Goal: Find specific page/section: Find specific page/section

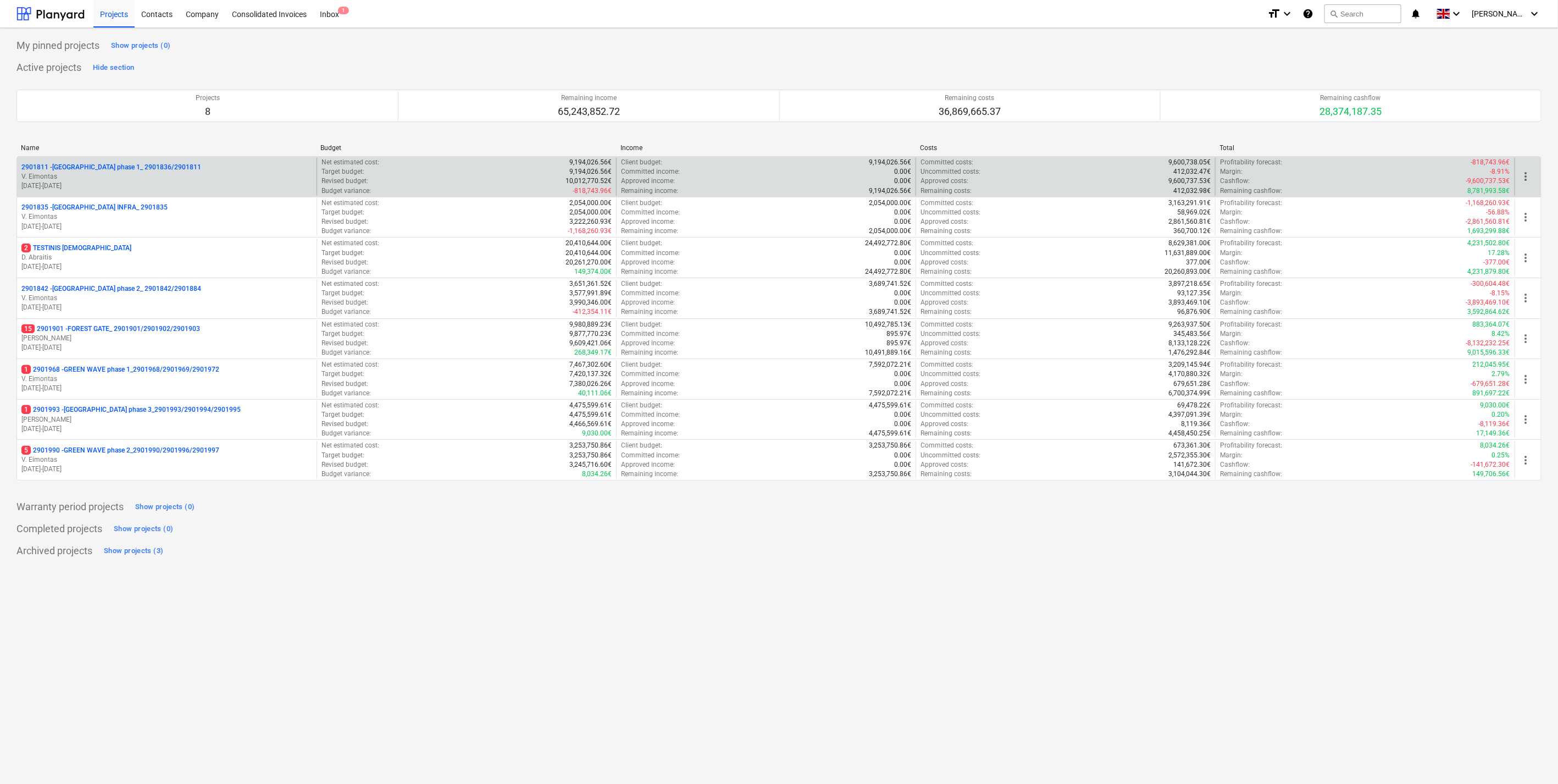
click at [154, 165] on p "2901811 - [GEOGRAPHIC_DATA] phase 1_ 2901836/2901811" at bounding box center [111, 167] width 180 height 9
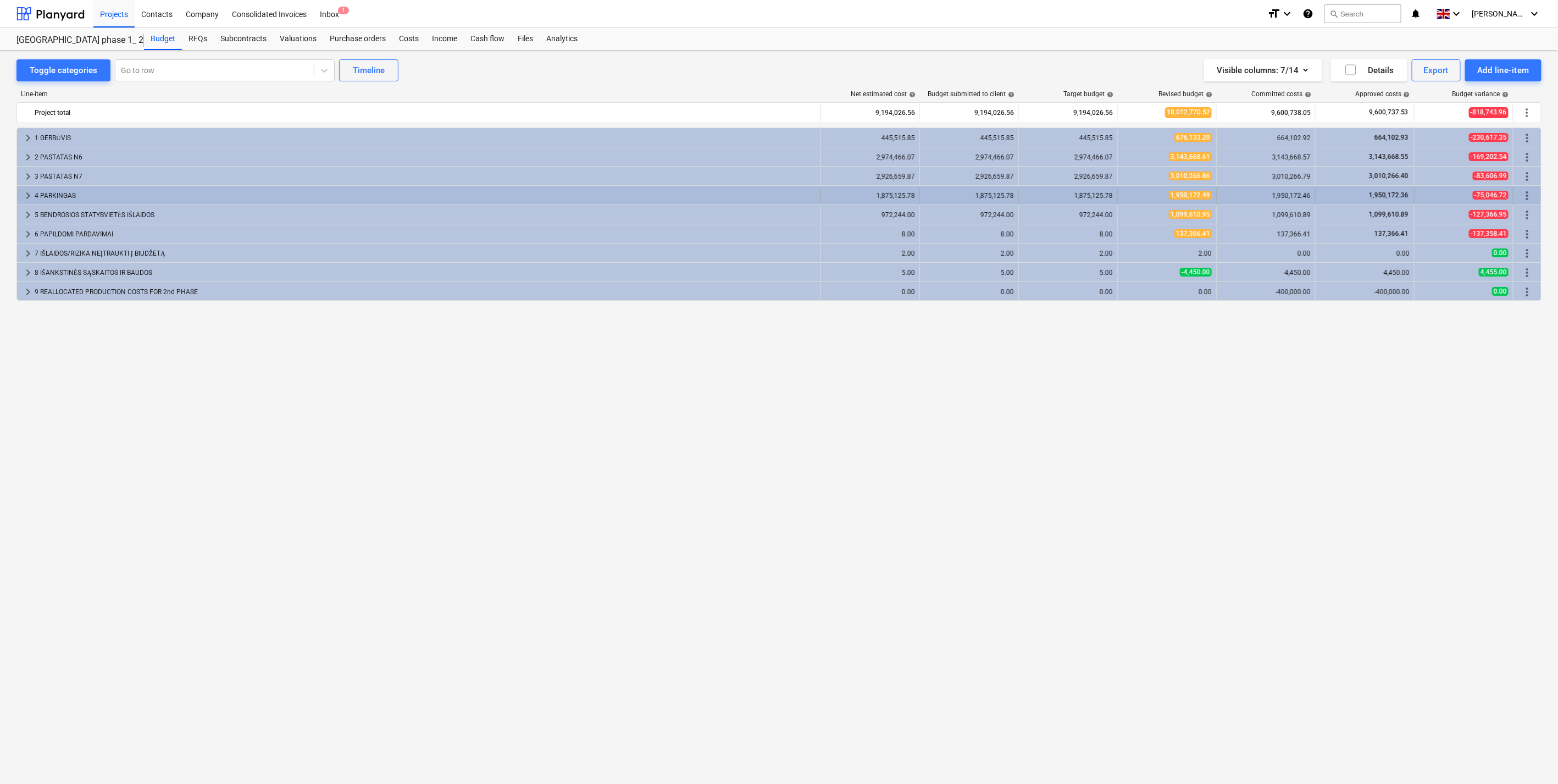
click at [29, 195] on span "keyboard_arrow_right" at bounding box center [28, 196] width 13 height 13
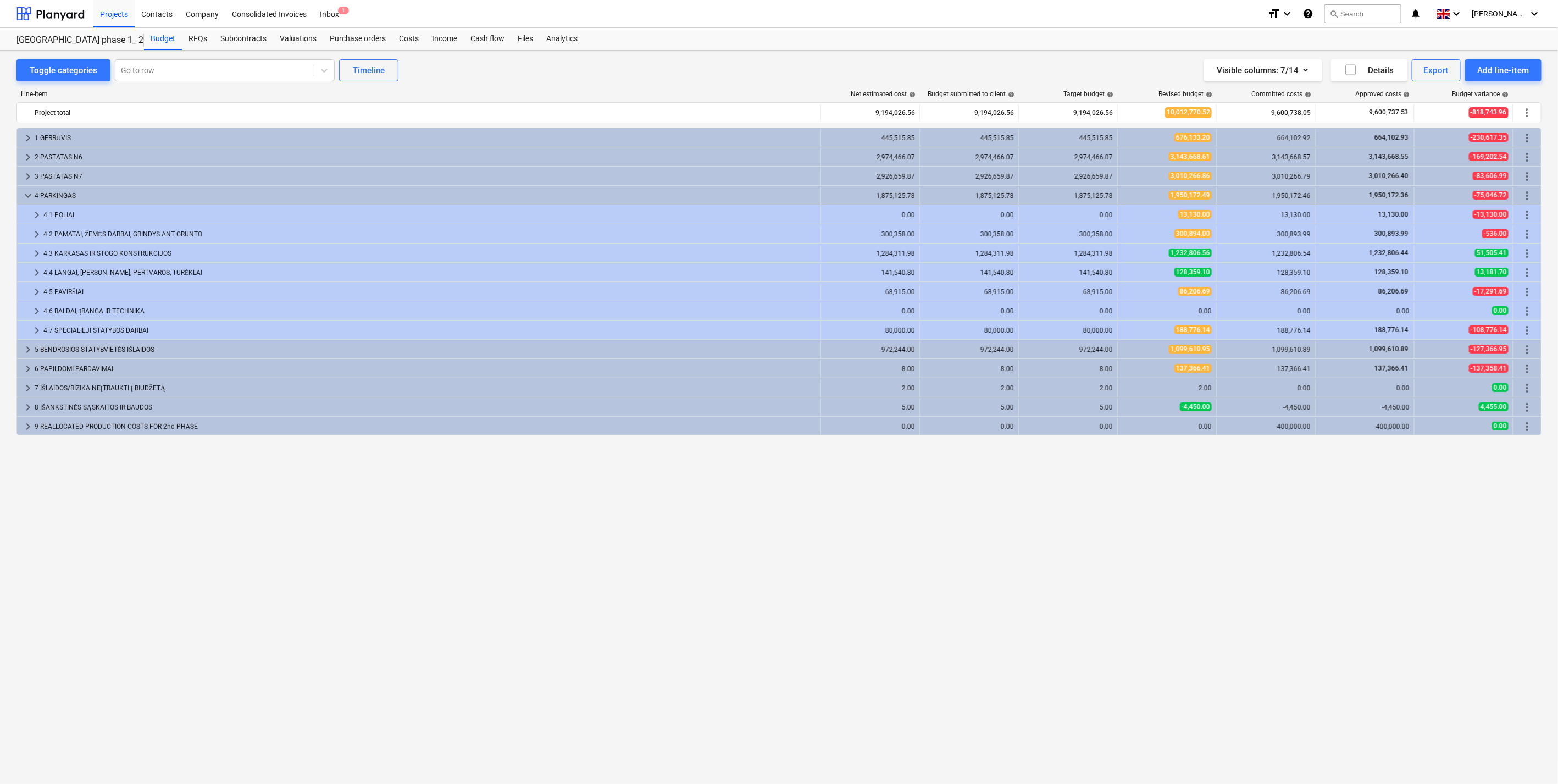
click at [29, 195] on span "keyboard_arrow_down" at bounding box center [28, 196] width 13 height 13
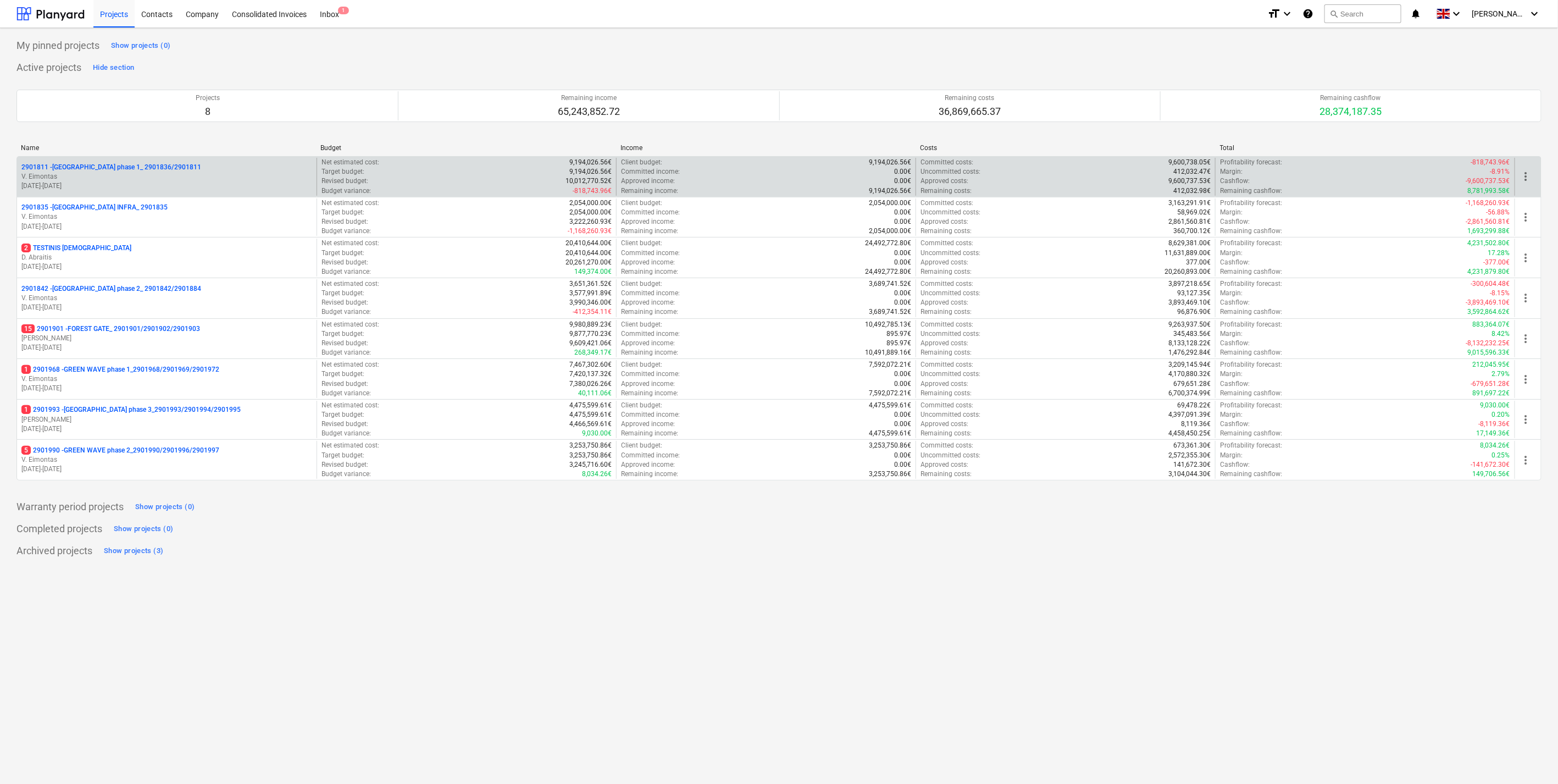
click at [134, 172] on p "V. Eimontas" at bounding box center [167, 177] width 291 height 9
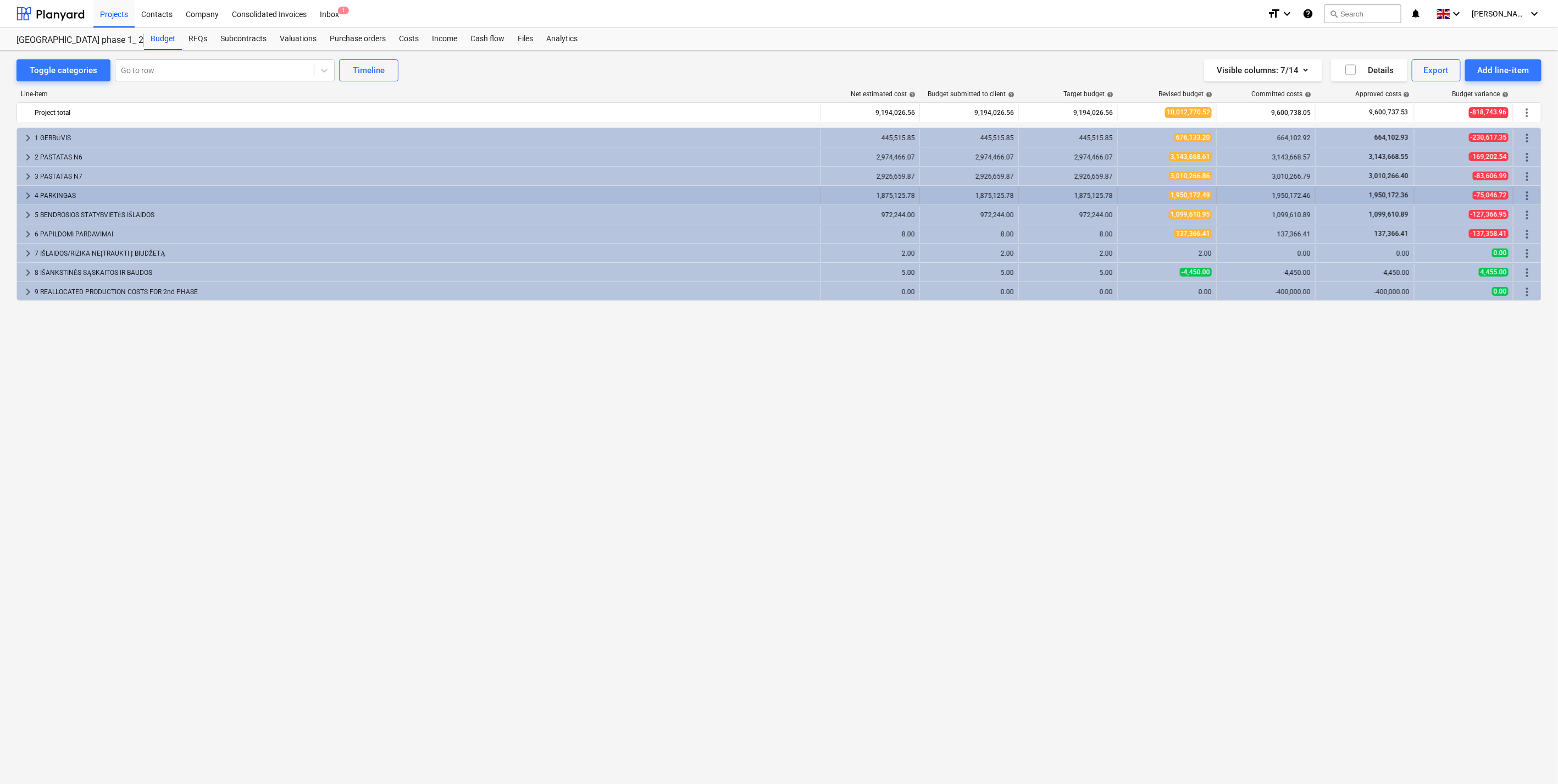
click at [29, 195] on span "keyboard_arrow_right" at bounding box center [28, 196] width 13 height 13
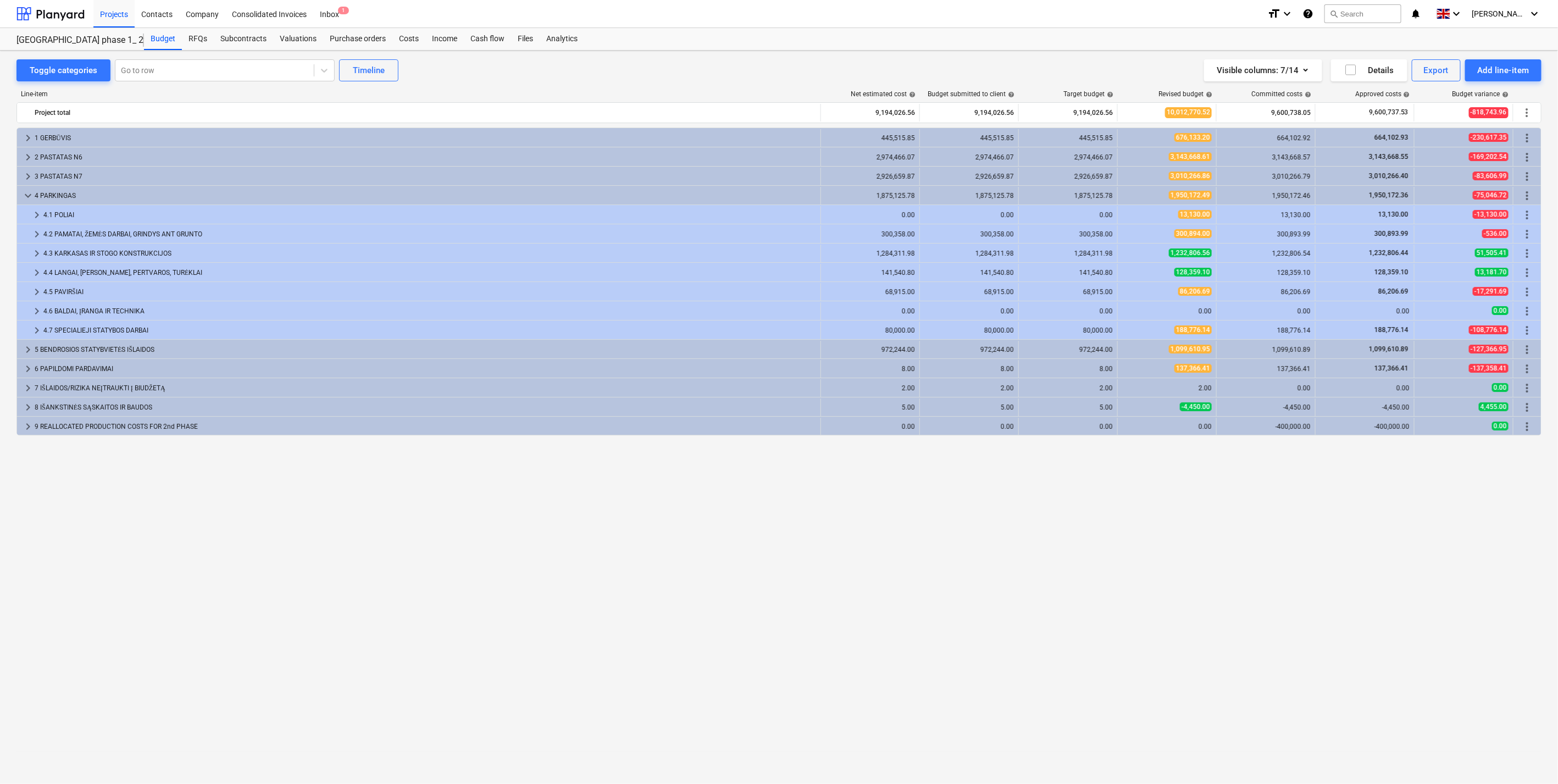
click at [29, 195] on span "keyboard_arrow_down" at bounding box center [28, 196] width 13 height 13
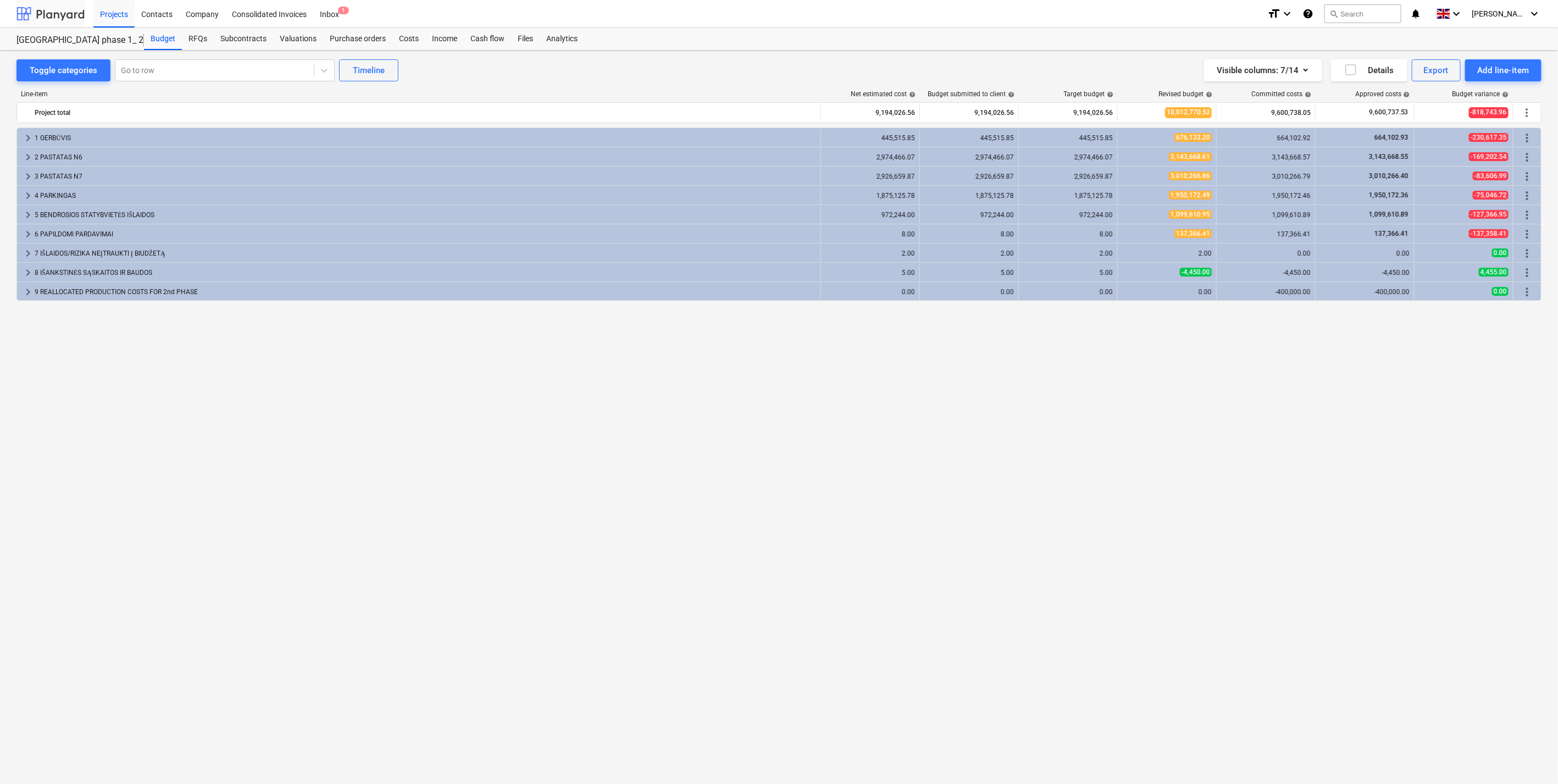
click at [68, 18] on div at bounding box center [50, 13] width 68 height 27
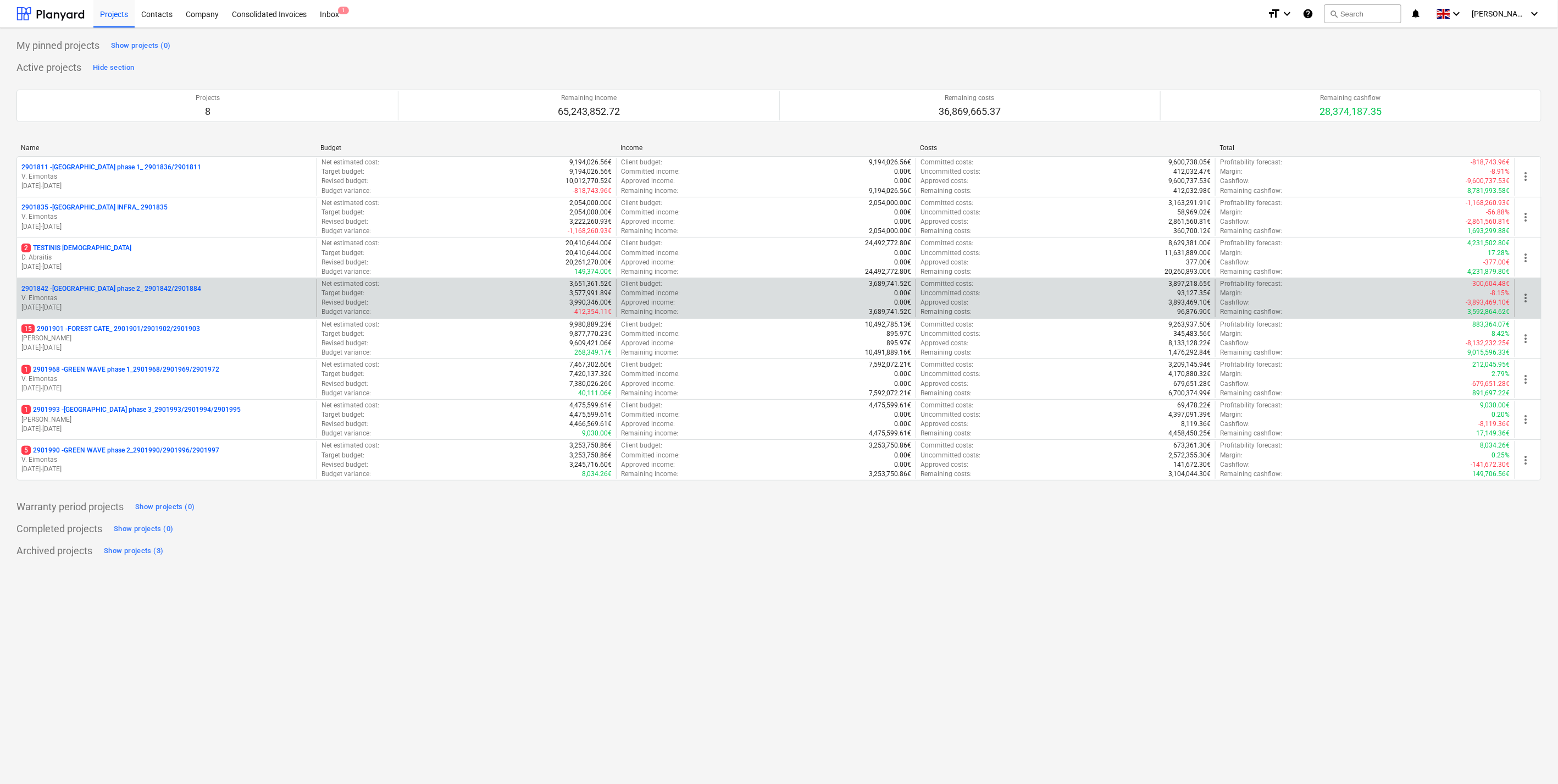
click at [124, 284] on p "2901842 - [GEOGRAPHIC_DATA] phase 2_ 2901842/2901884" at bounding box center [111, 289] width 180 height 9
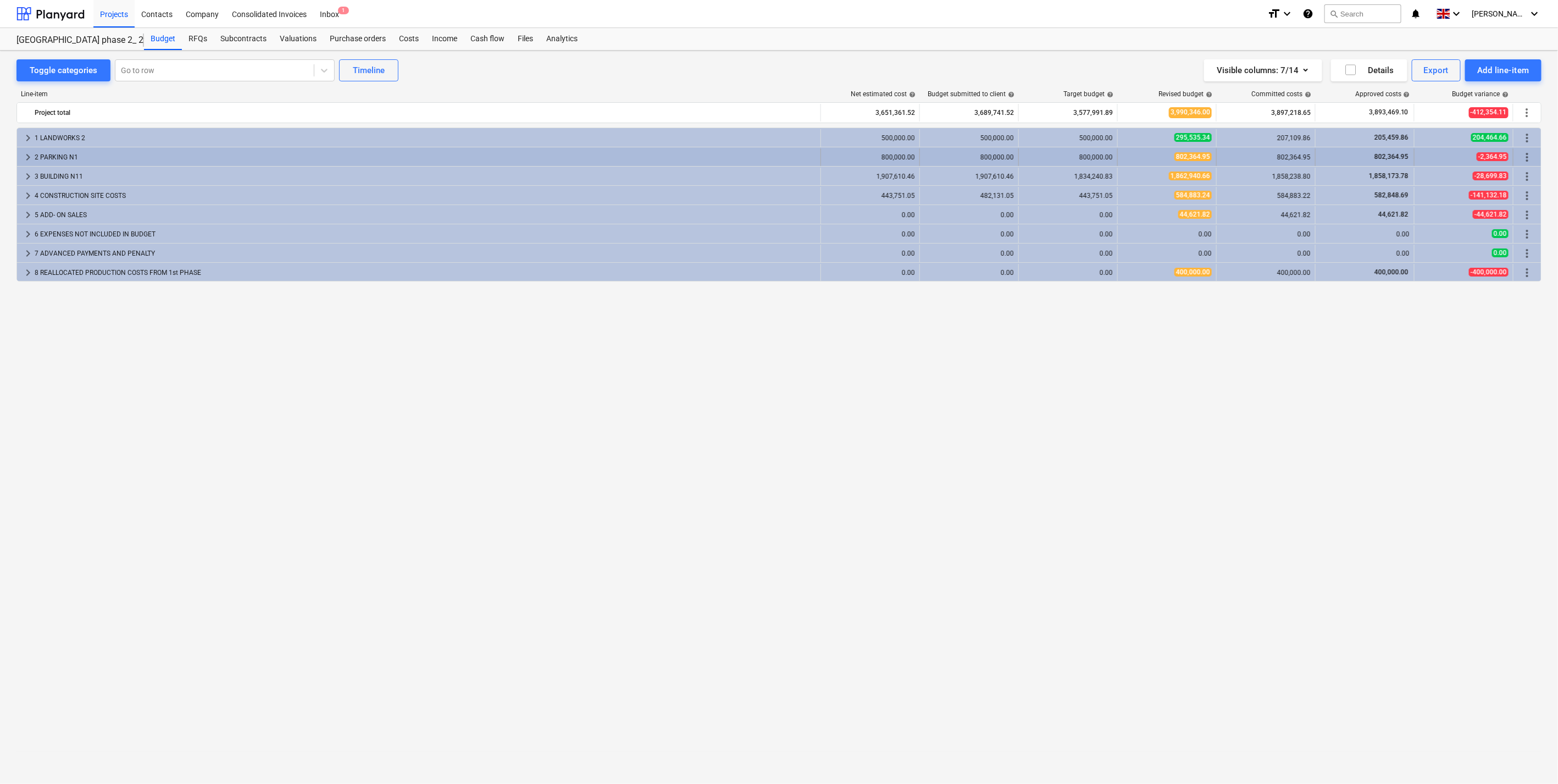
click at [25, 154] on span "keyboard_arrow_right" at bounding box center [28, 158] width 13 height 13
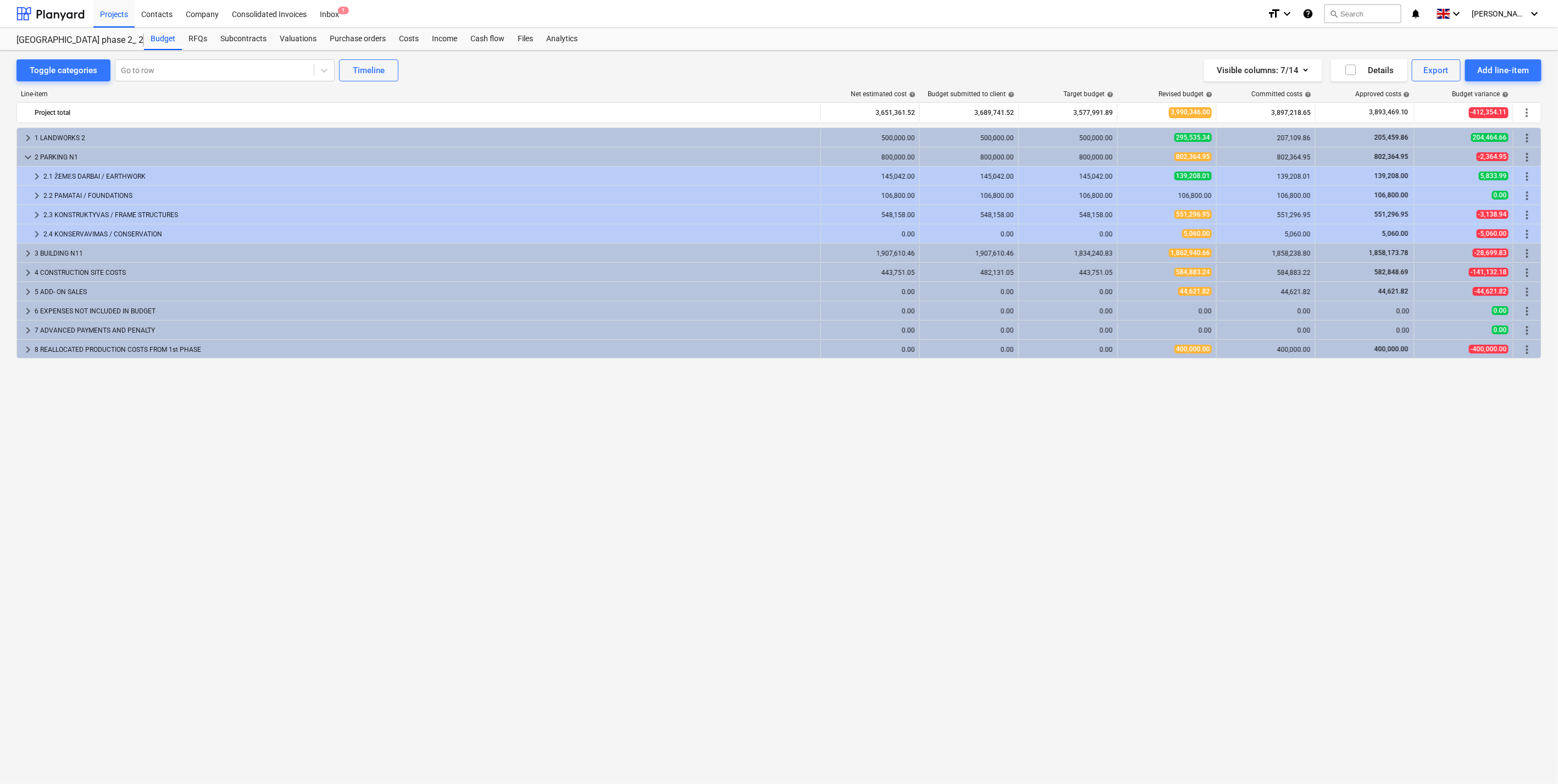
click at [25, 154] on span "keyboard_arrow_down" at bounding box center [28, 158] width 13 height 13
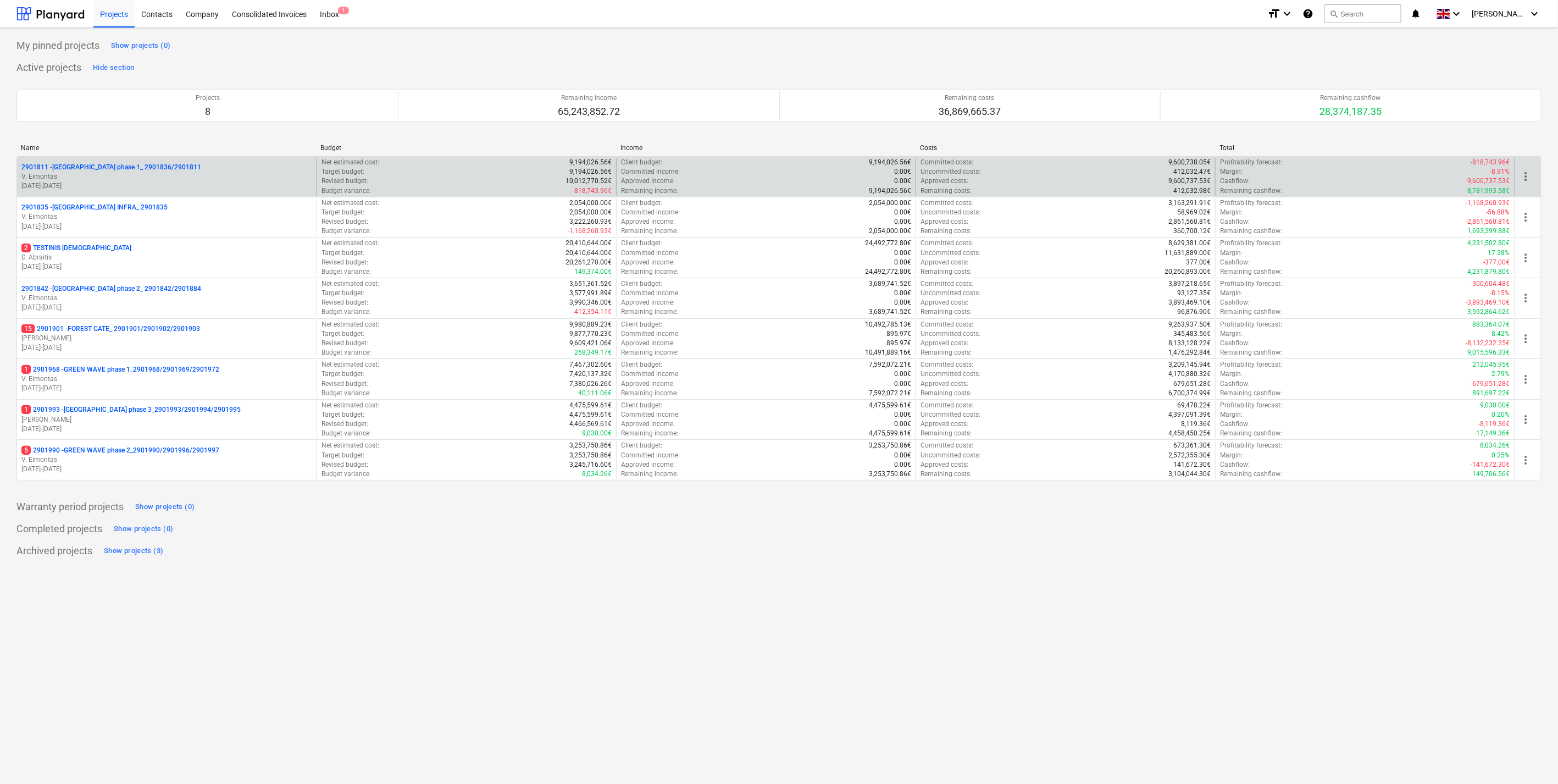
click at [171, 188] on p "20.11.2023 - 31.12.2024" at bounding box center [167, 186] width 291 height 9
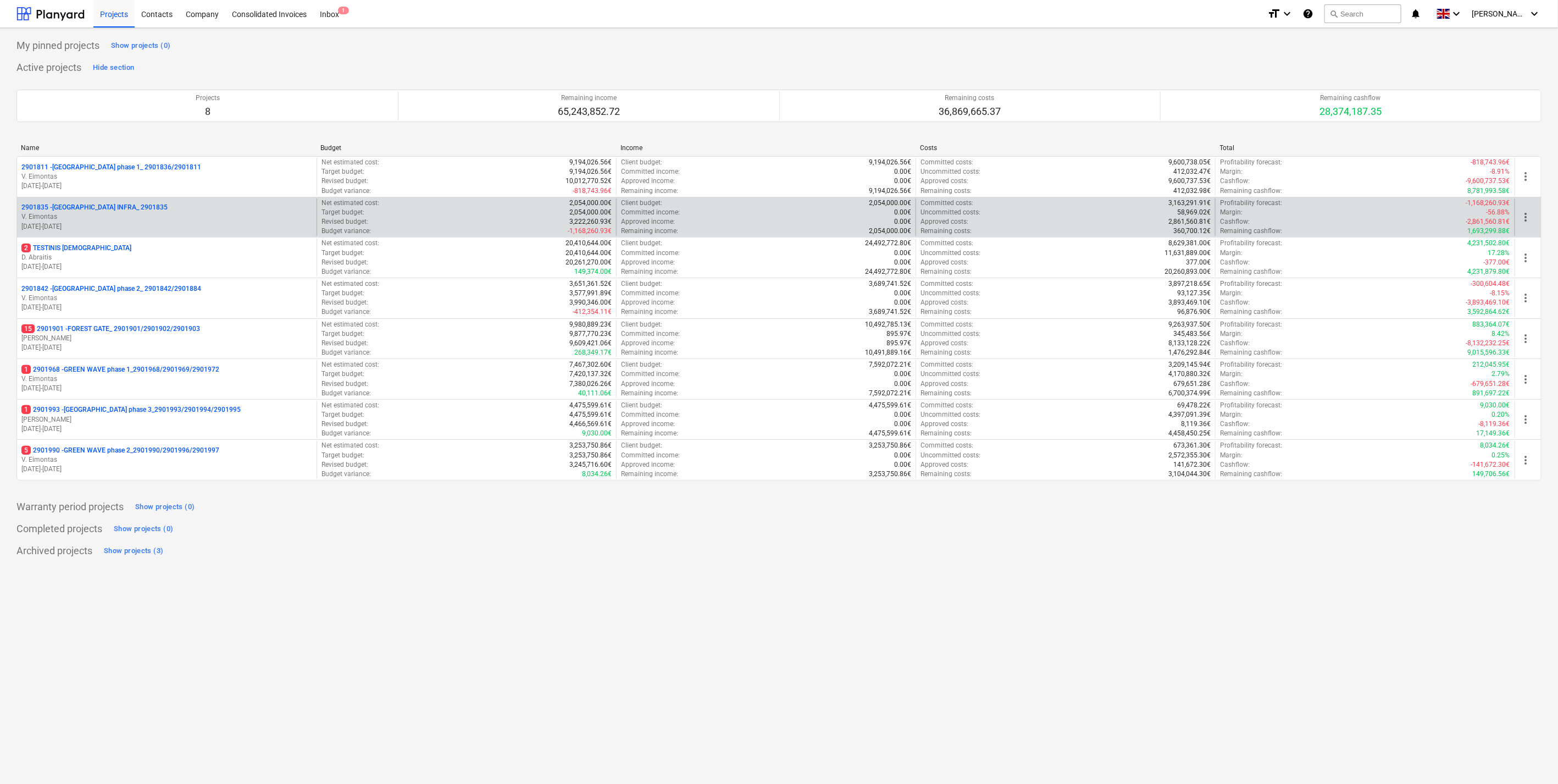
click at [190, 220] on p "V. Eimontas" at bounding box center [167, 217] width 291 height 9
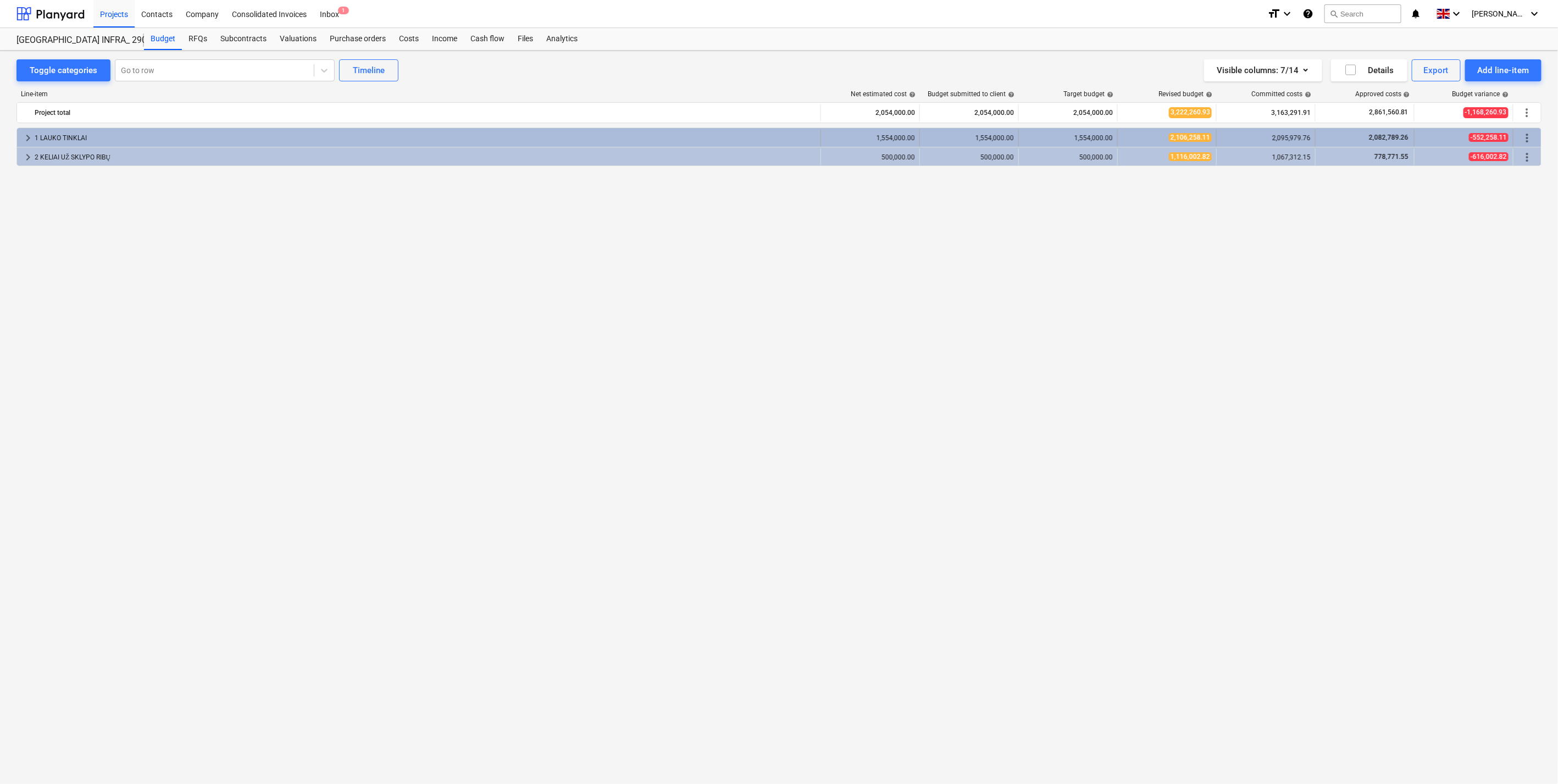
click at [26, 136] on span "keyboard_arrow_right" at bounding box center [28, 138] width 13 height 13
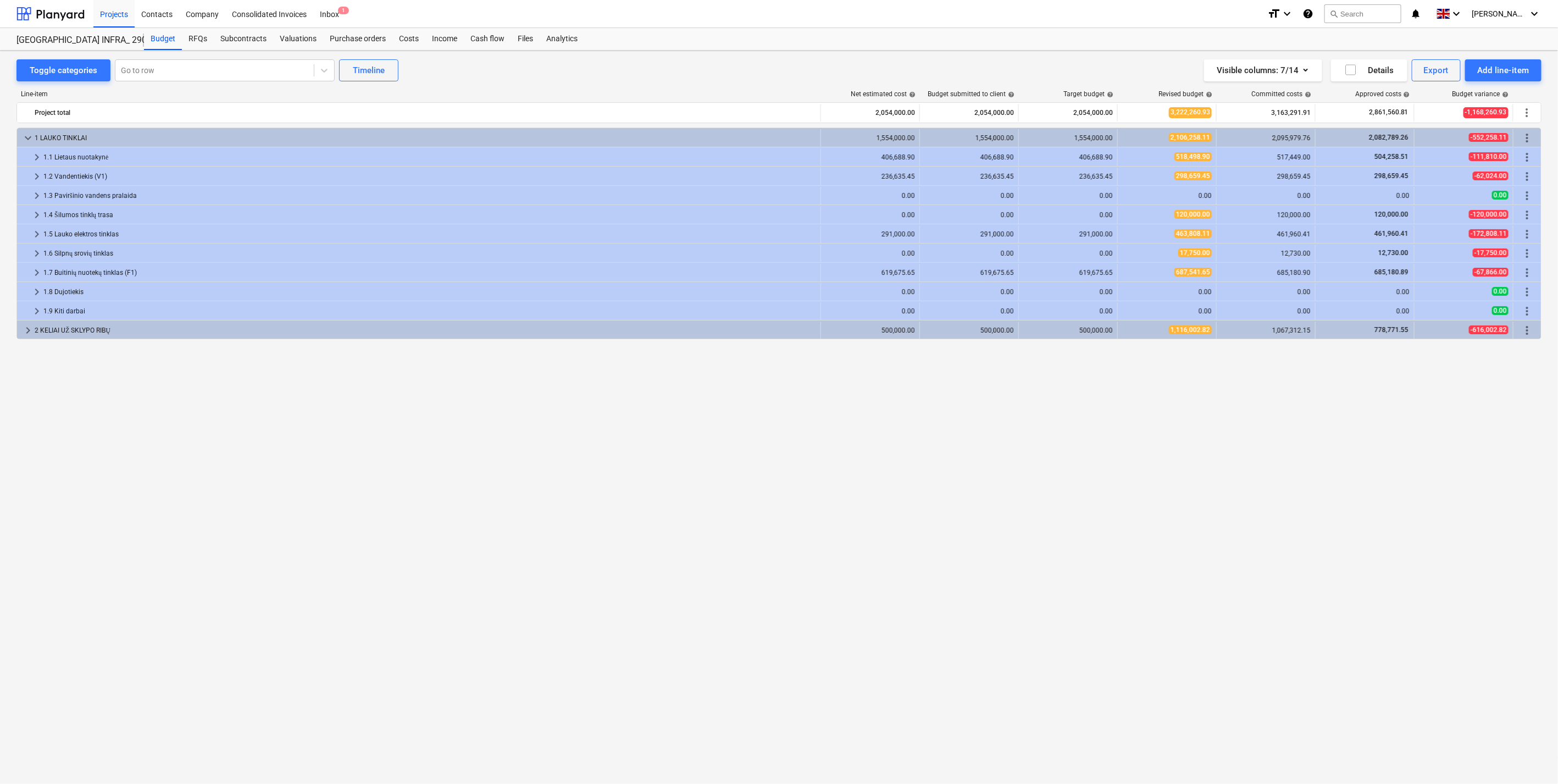
click at [26, 136] on span "keyboard_arrow_down" at bounding box center [28, 138] width 13 height 13
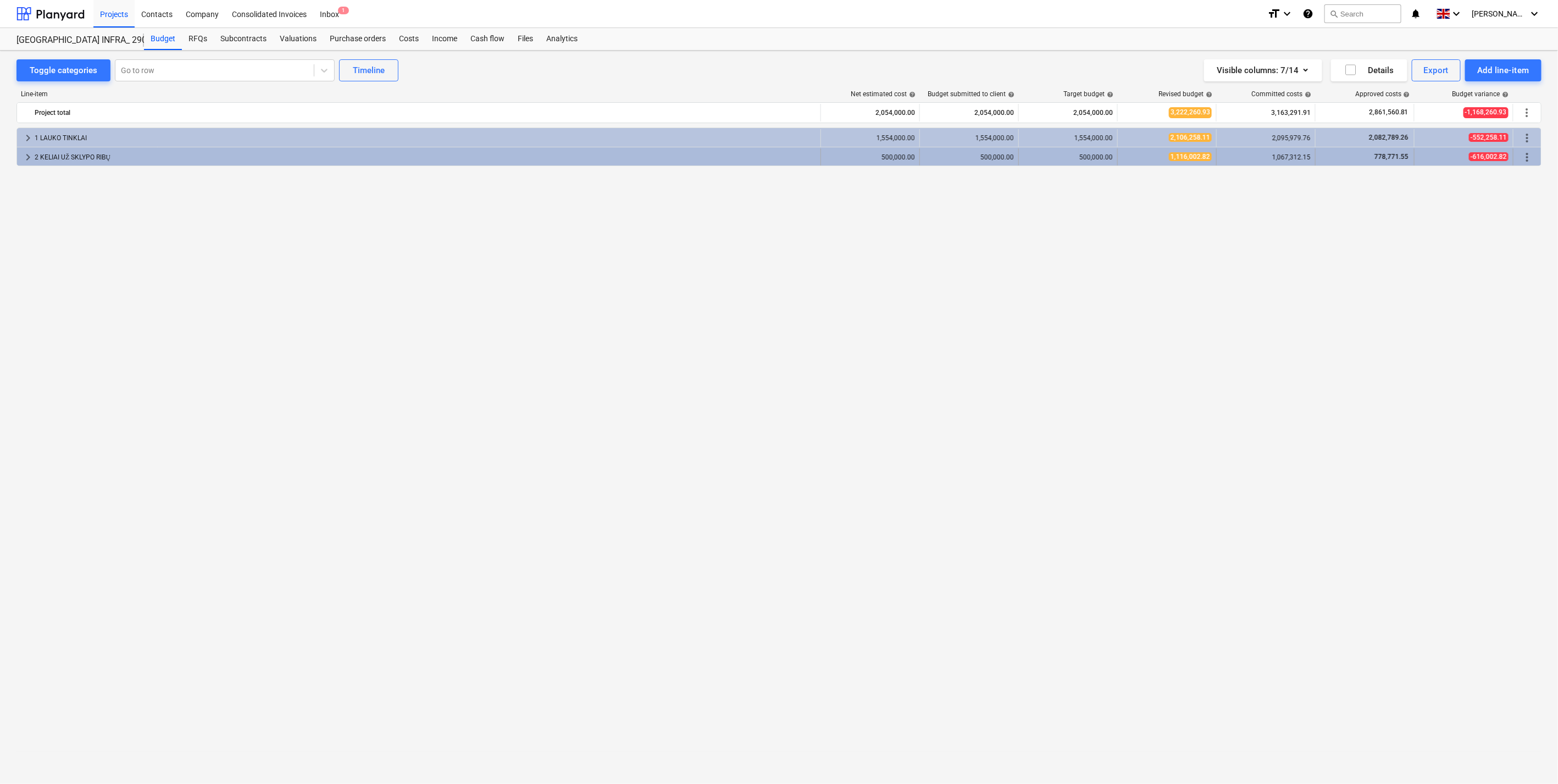
click at [24, 158] on span "keyboard_arrow_right" at bounding box center [28, 158] width 13 height 13
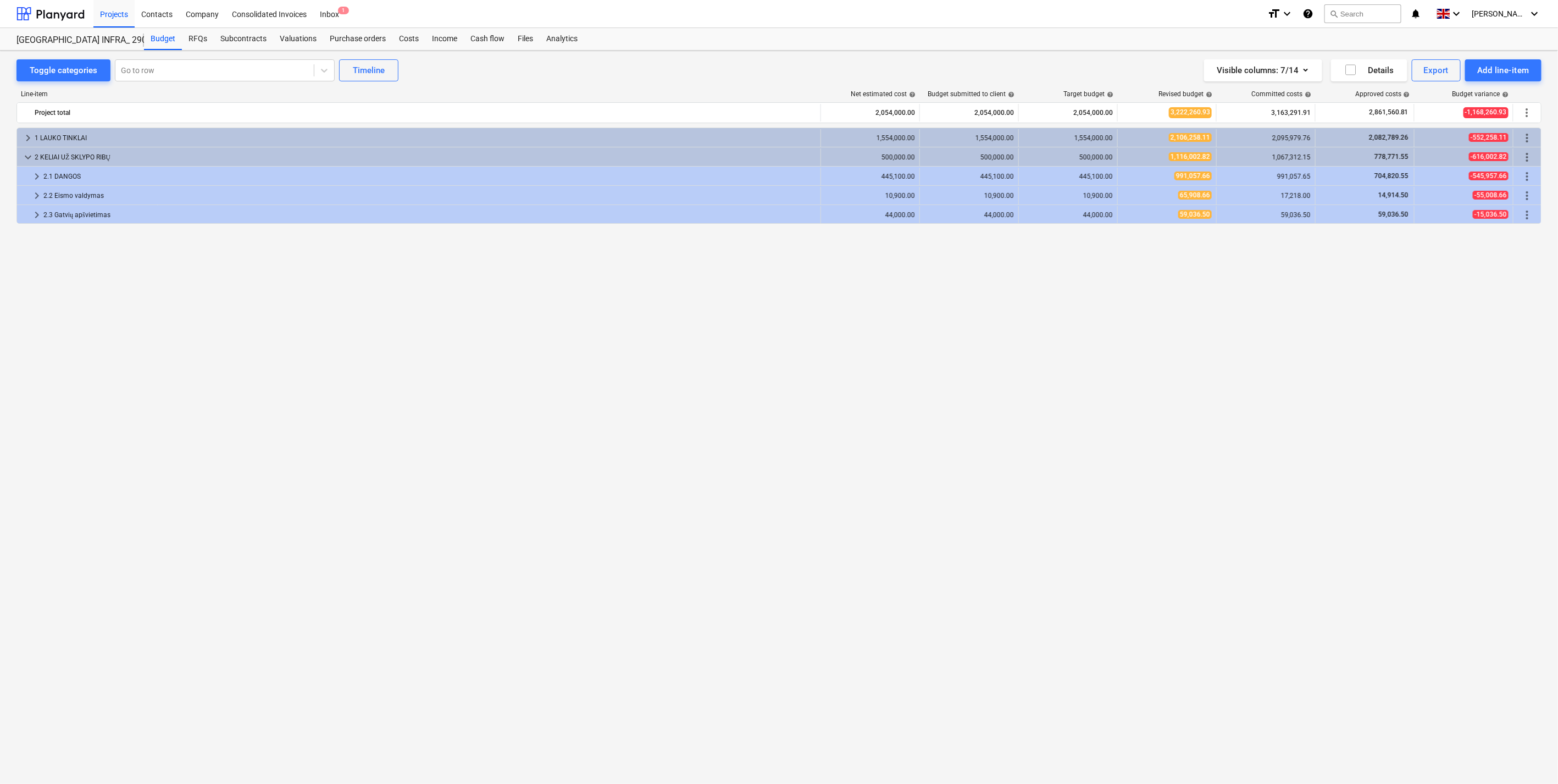
click at [25, 158] on span "keyboard_arrow_down" at bounding box center [28, 158] width 13 height 13
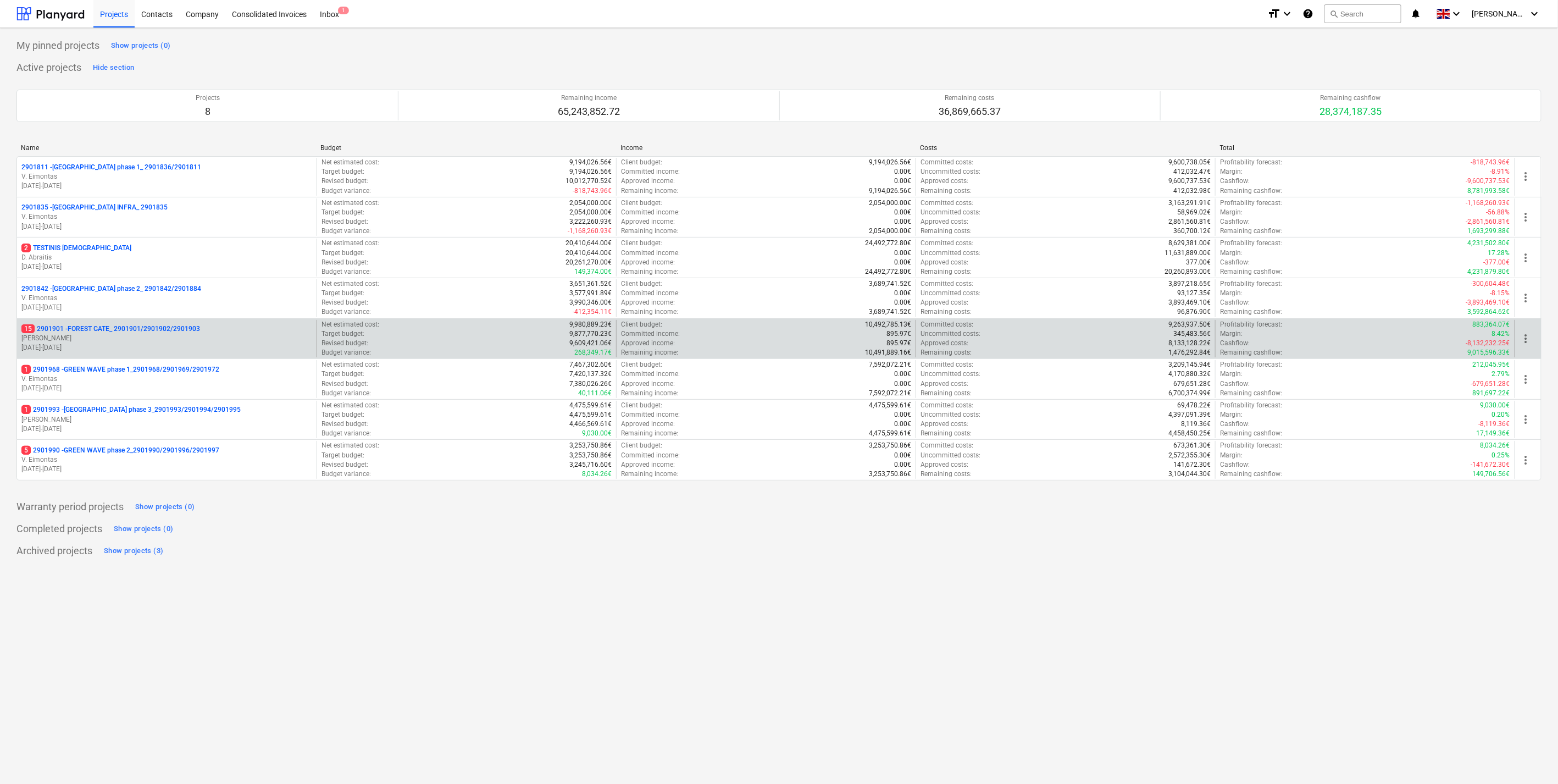
click at [205, 334] on p "[PERSON_NAME]" at bounding box center [167, 338] width 291 height 9
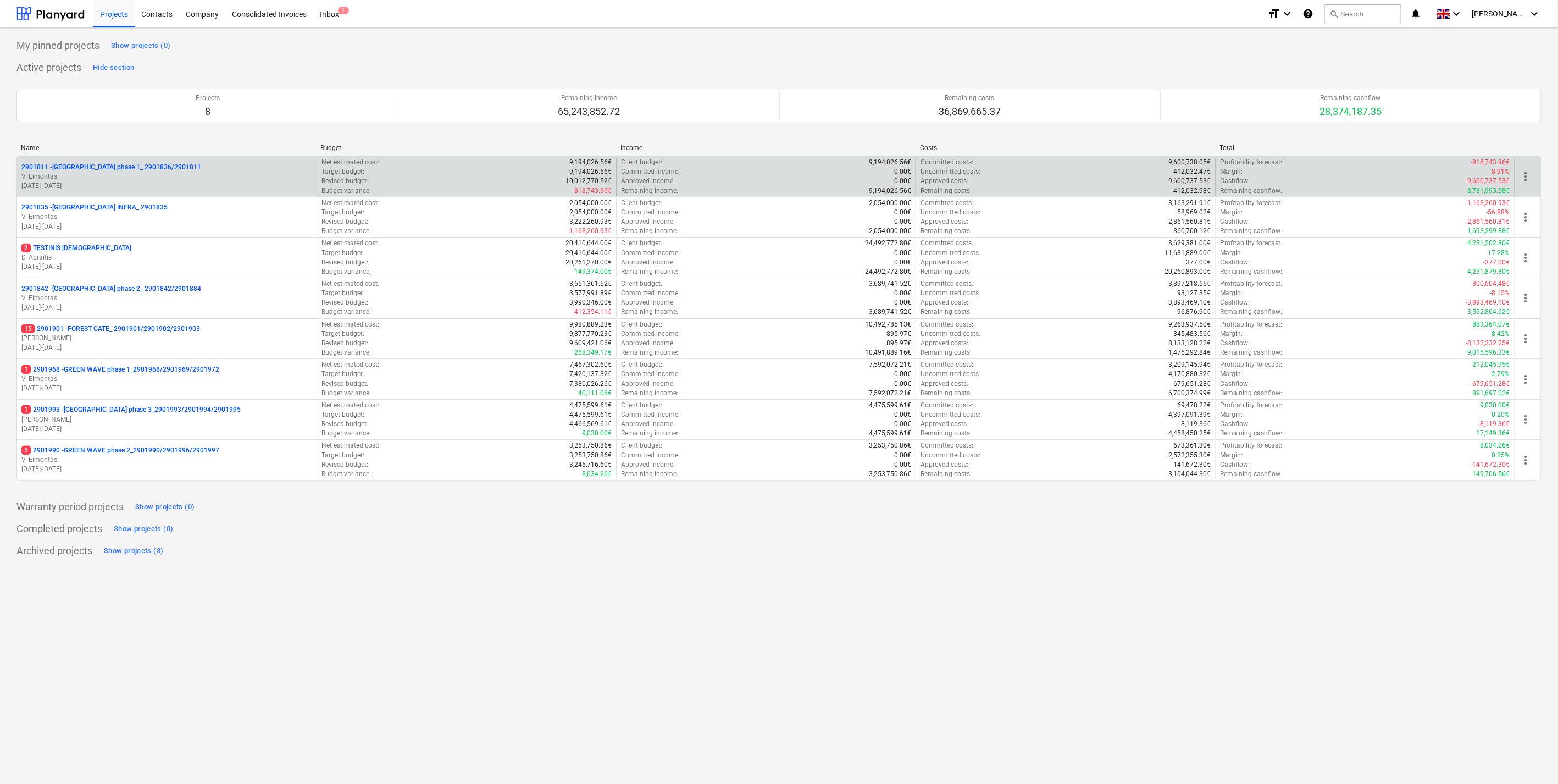
click at [241, 183] on p "20.11.2023 - 31.12.2024" at bounding box center [167, 186] width 291 height 9
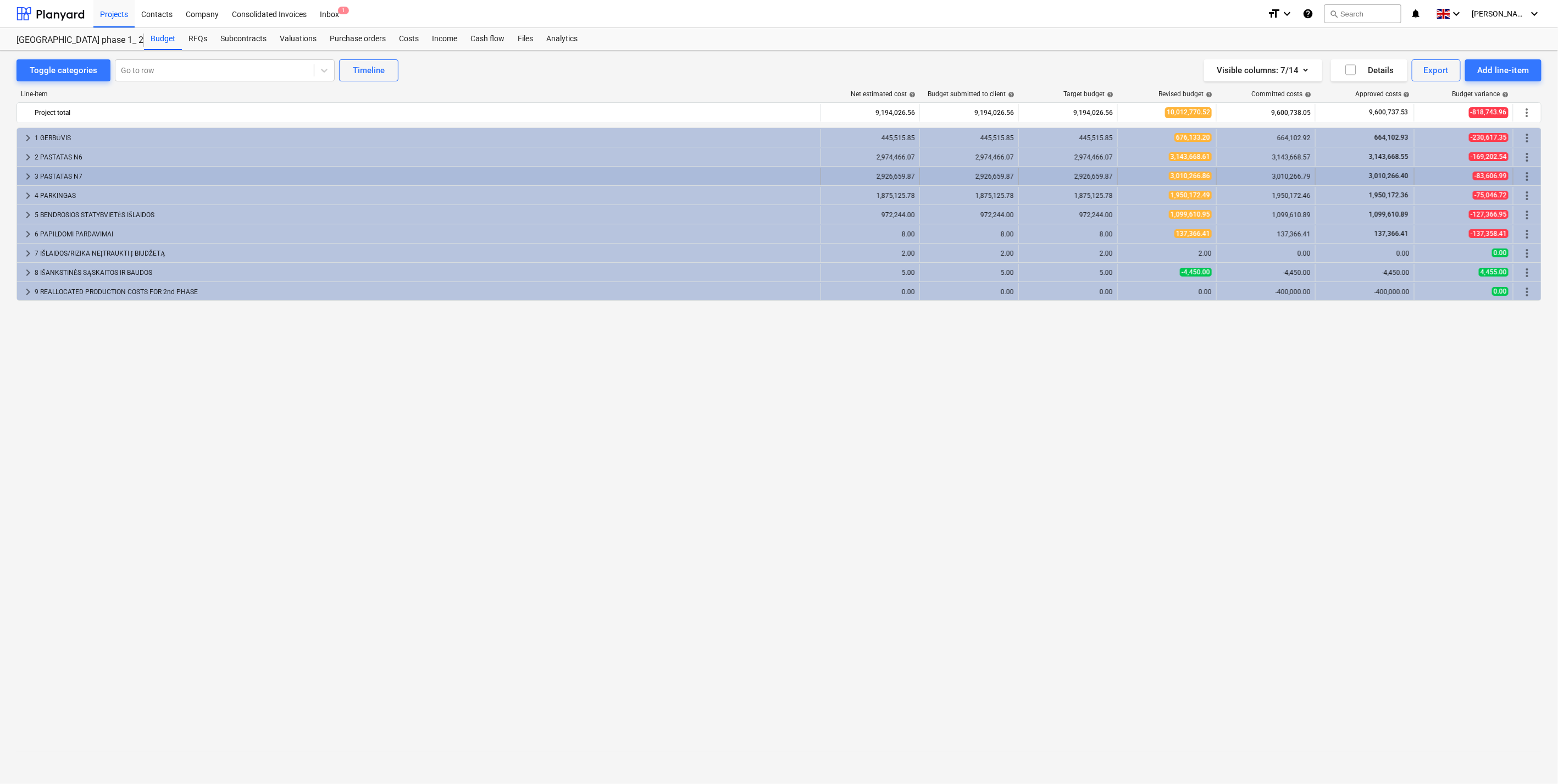
click at [23, 173] on span "keyboard_arrow_right" at bounding box center [28, 176] width 13 height 13
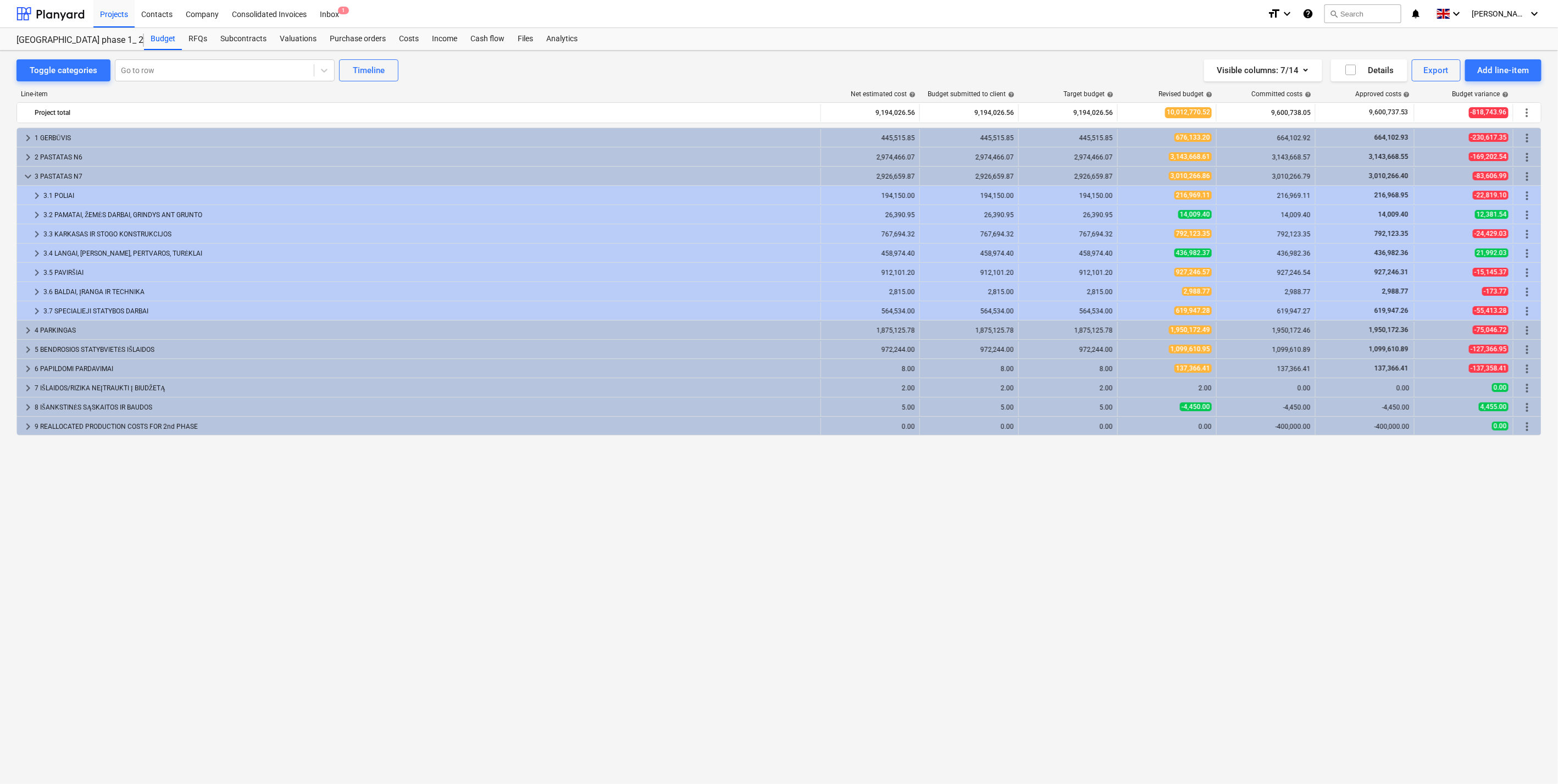
click at [23, 173] on span "keyboard_arrow_down" at bounding box center [28, 176] width 13 height 13
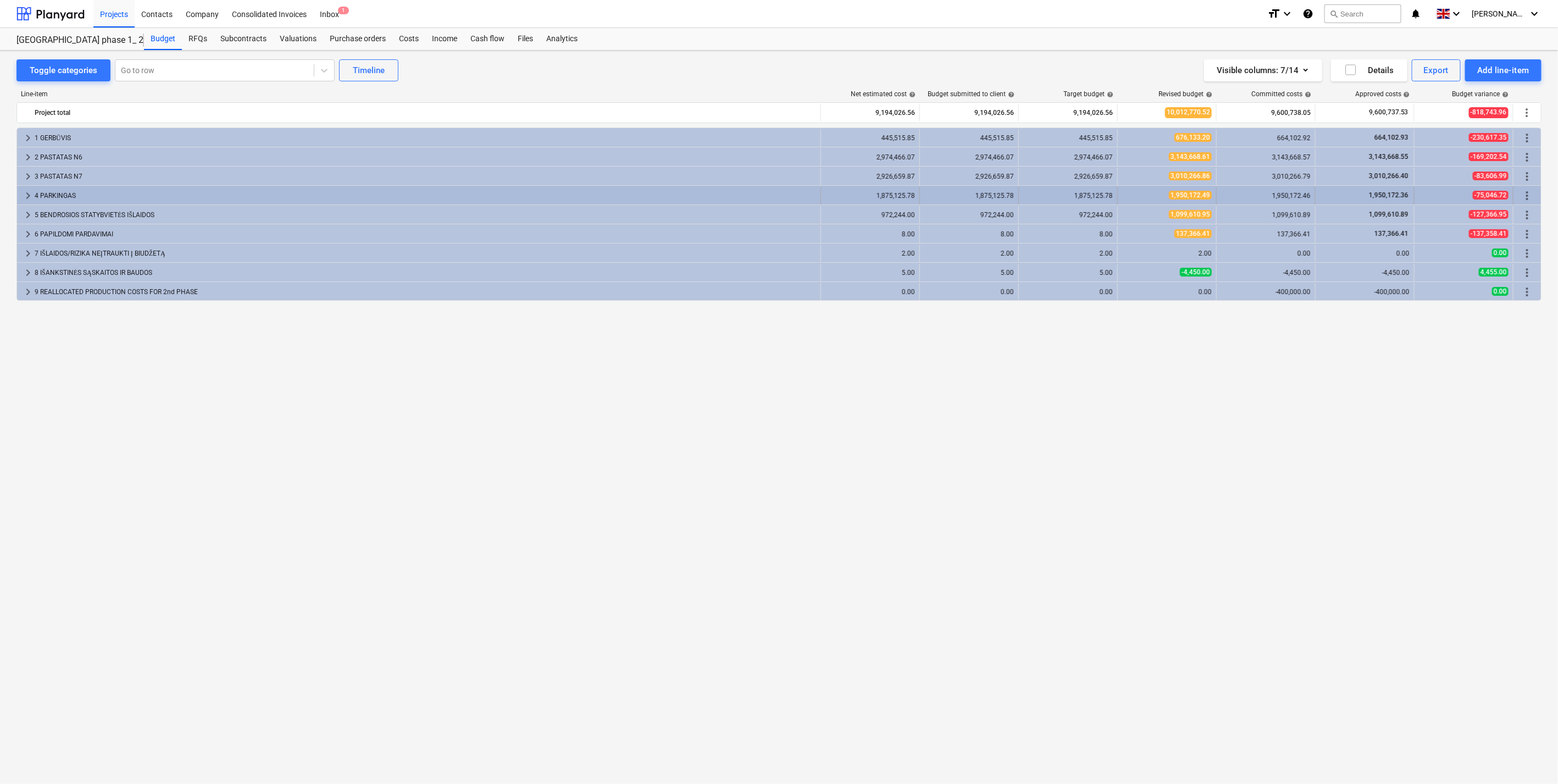
click at [31, 198] on span "keyboard_arrow_right" at bounding box center [28, 196] width 13 height 13
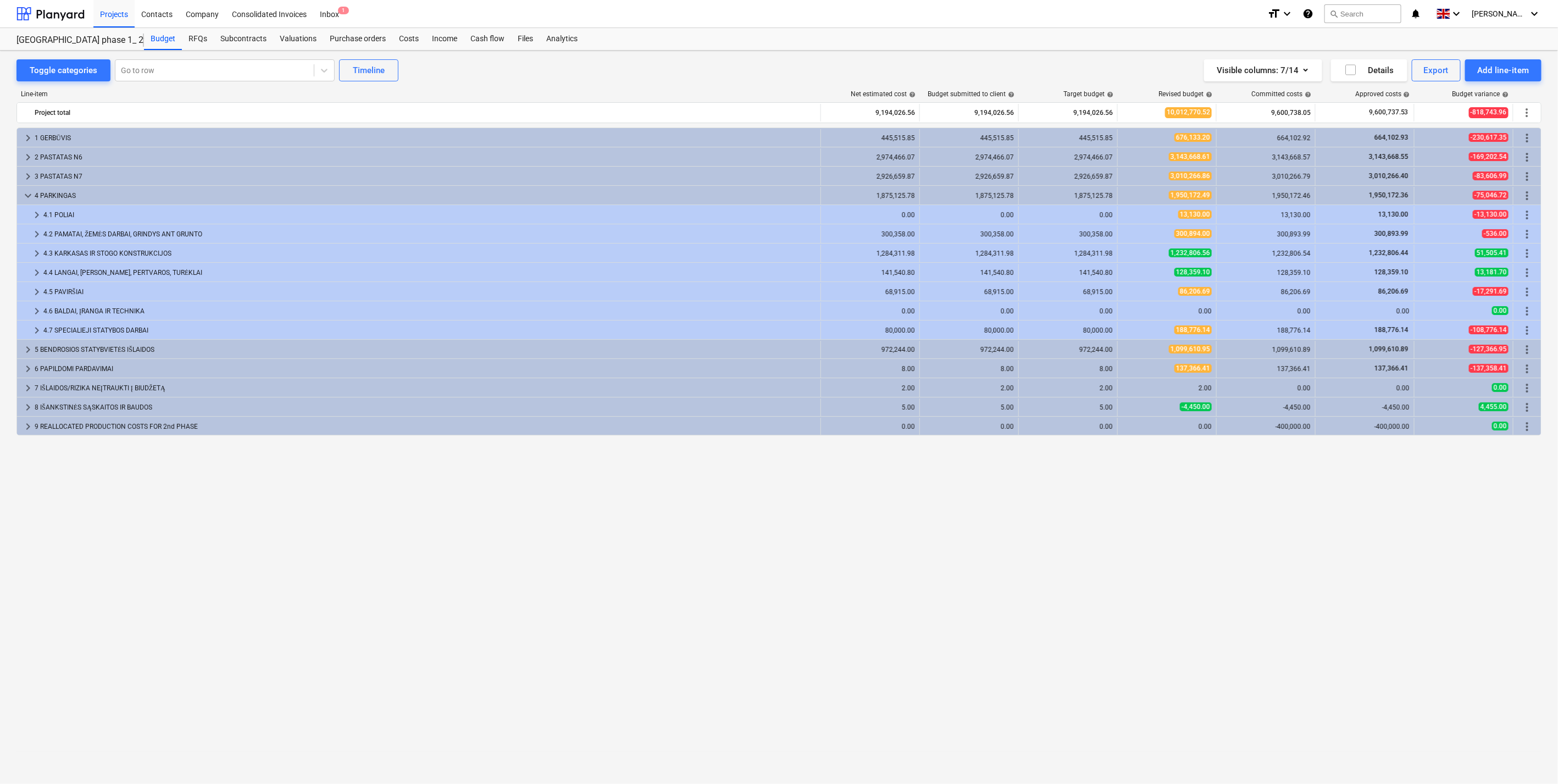
click at [31, 198] on span "keyboard_arrow_down" at bounding box center [28, 196] width 13 height 13
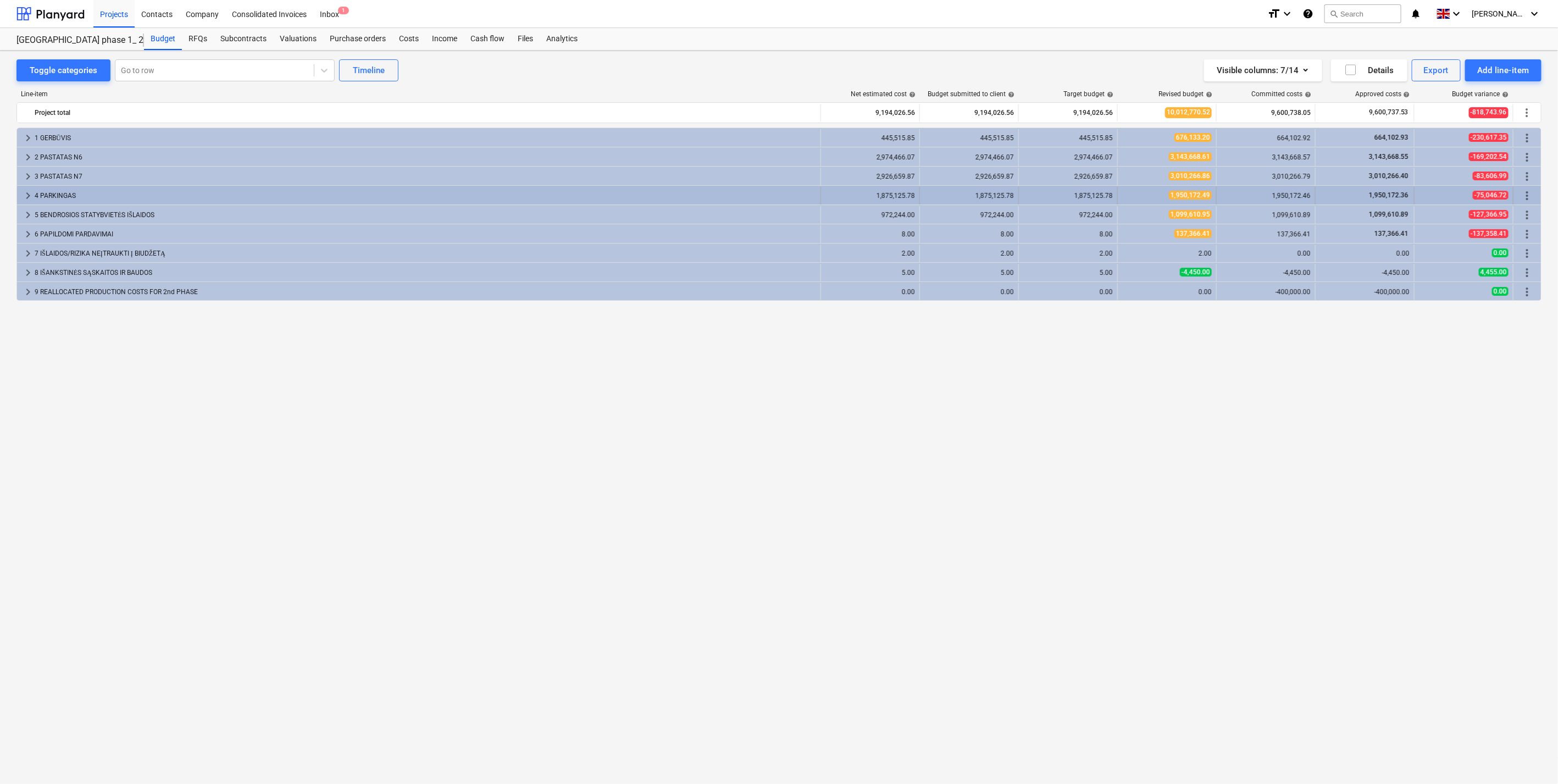
click at [23, 195] on span "keyboard_arrow_right" at bounding box center [28, 196] width 13 height 13
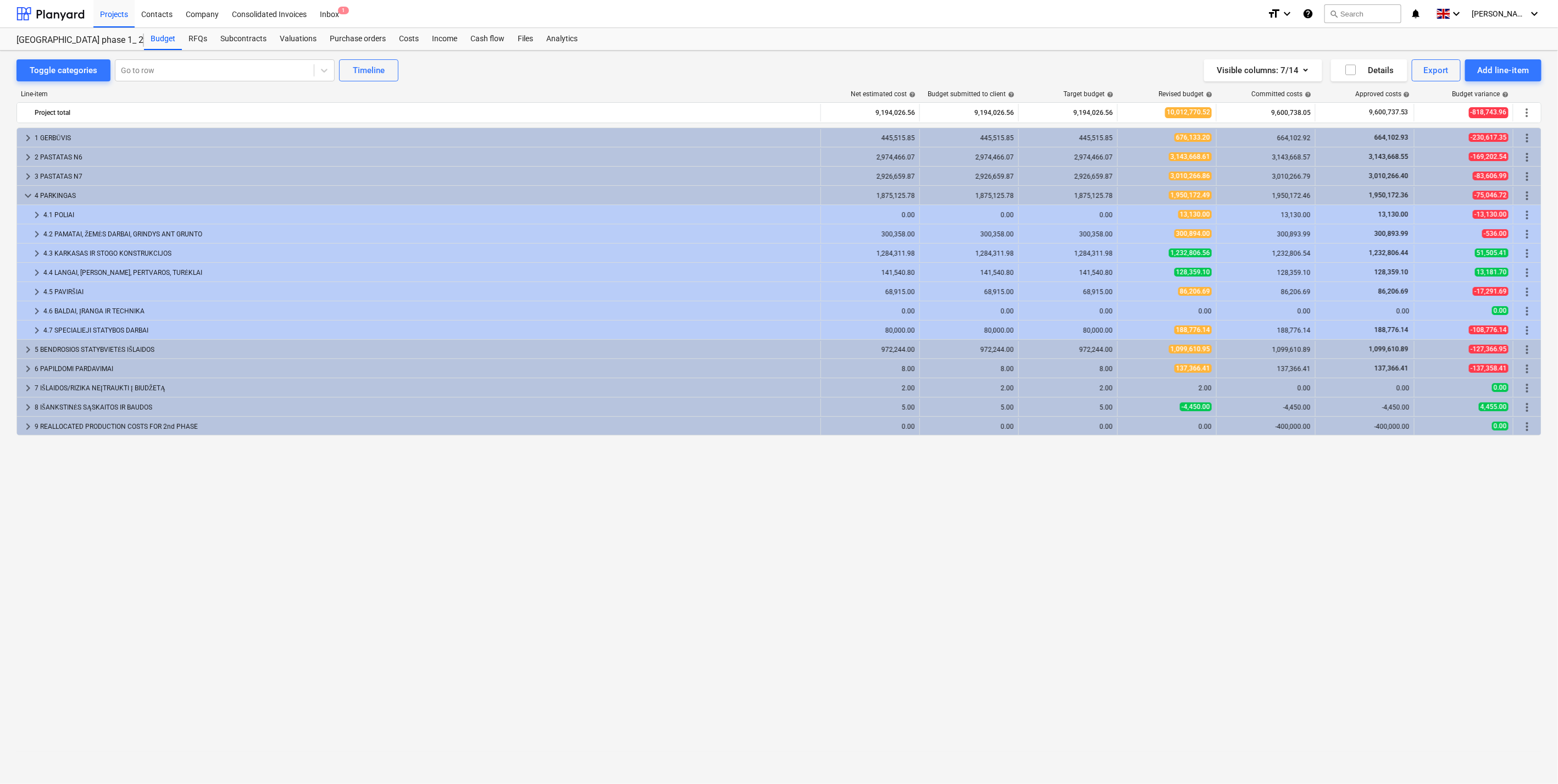
click at [23, 195] on span "keyboard_arrow_down" at bounding box center [28, 196] width 13 height 13
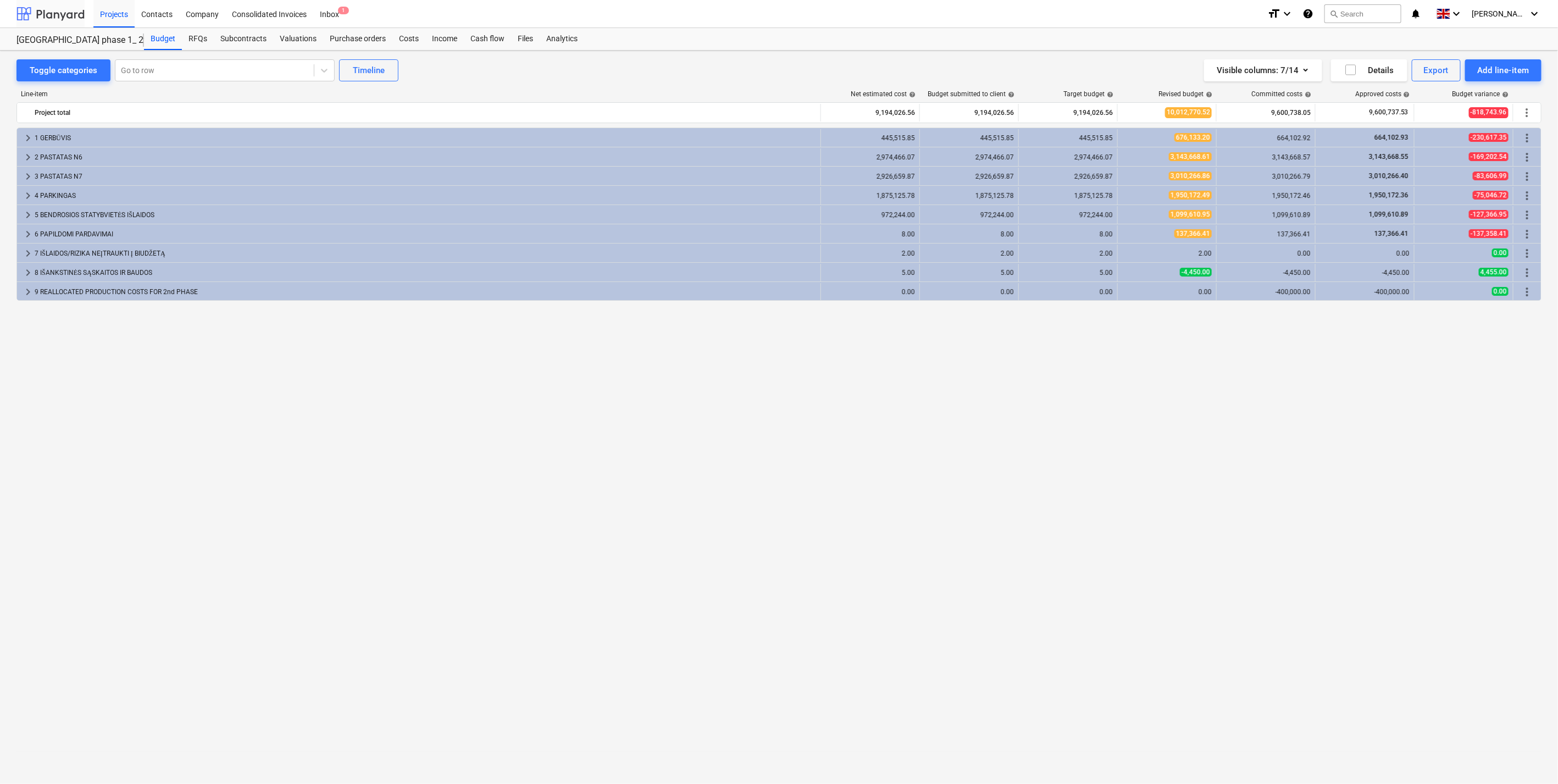
click at [56, 18] on div at bounding box center [50, 13] width 68 height 27
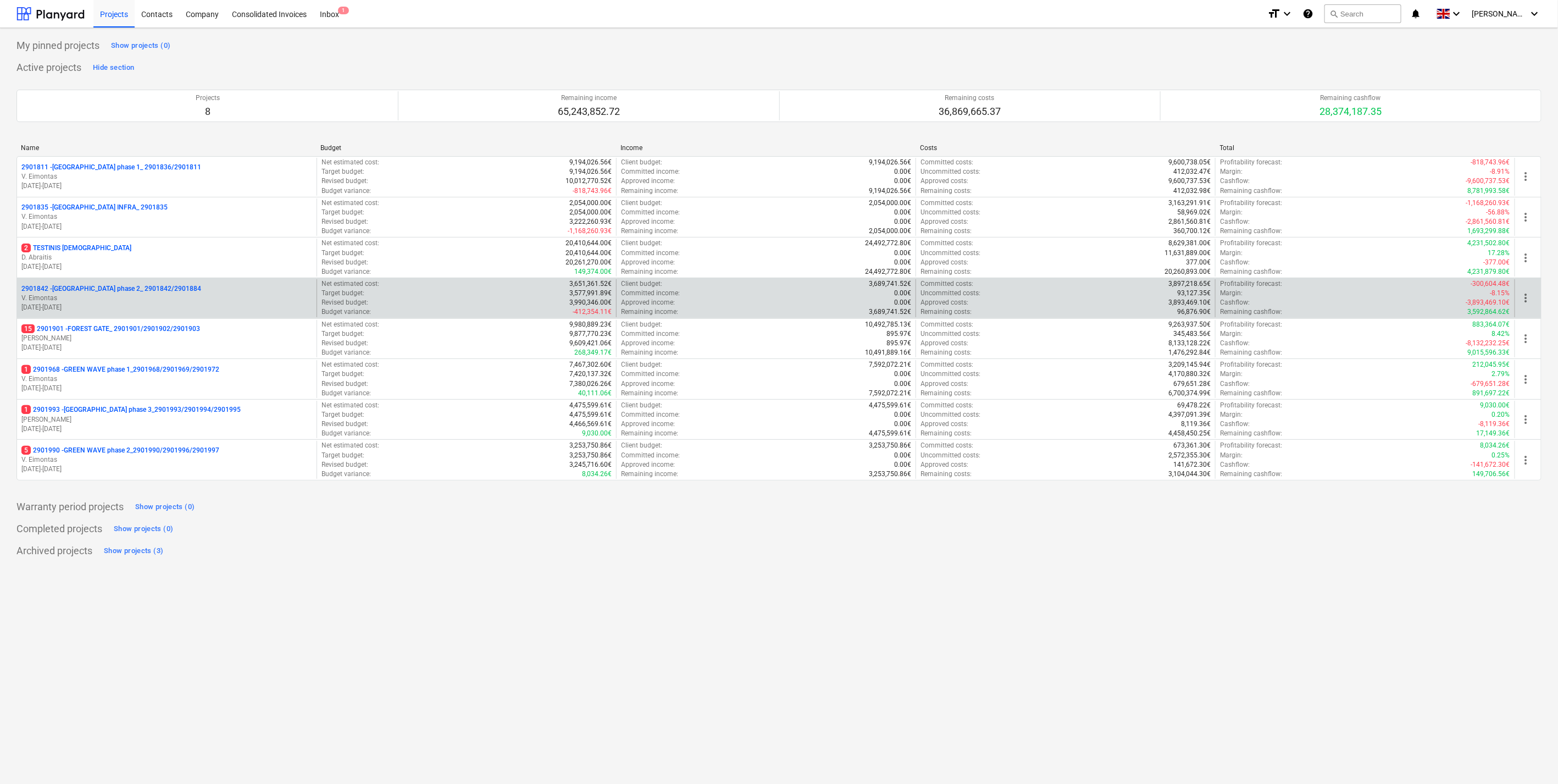
click at [113, 296] on p "V. Eimontas" at bounding box center [167, 298] width 291 height 9
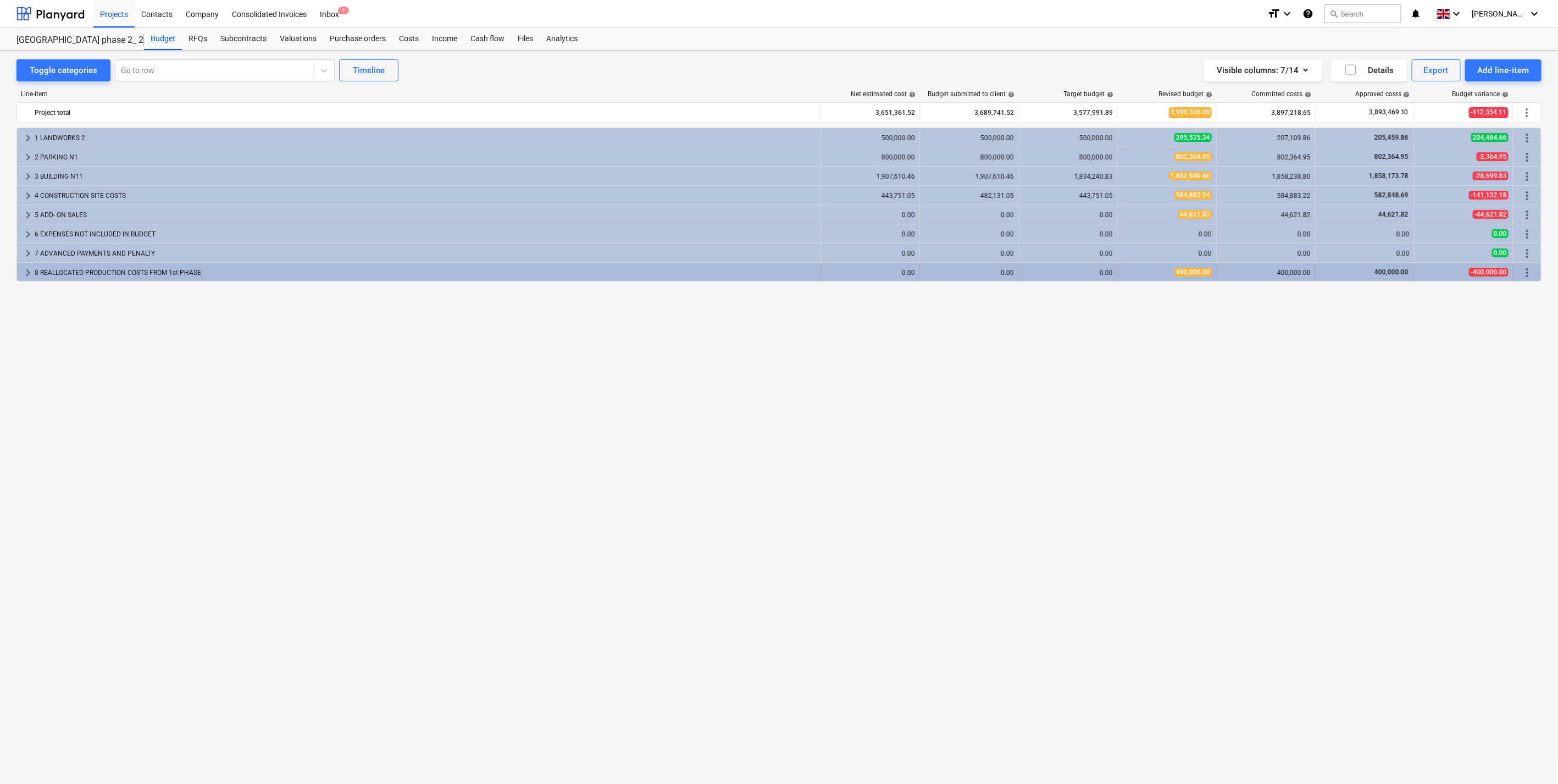
click at [22, 271] on span "keyboard_arrow_right" at bounding box center [28, 272] width 13 height 13
click at [26, 276] on span "keyboard_arrow_down" at bounding box center [28, 272] width 13 height 13
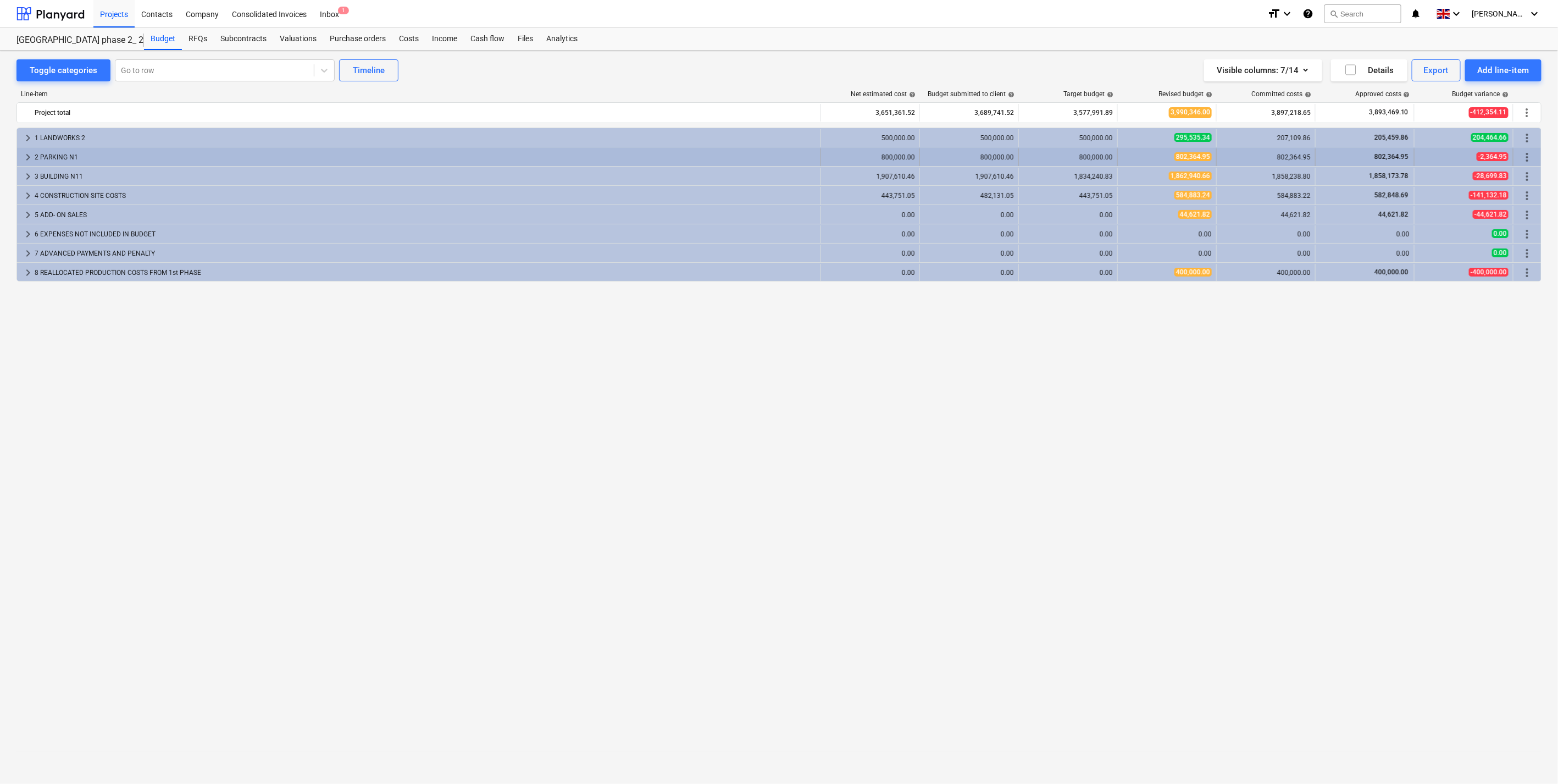
click at [24, 155] on span "keyboard_arrow_right" at bounding box center [28, 158] width 13 height 13
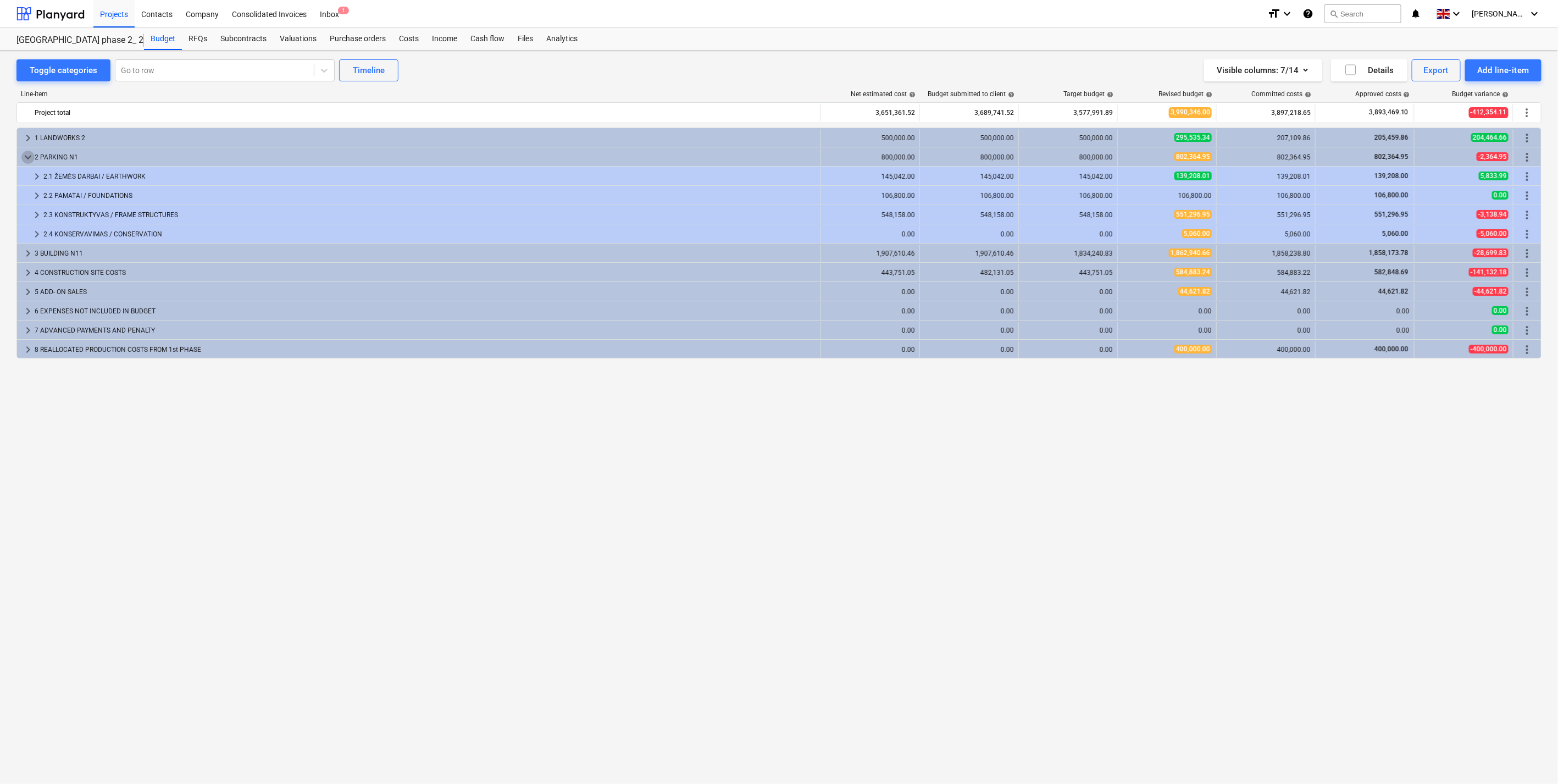
click at [24, 155] on span "keyboard_arrow_down" at bounding box center [28, 158] width 13 height 13
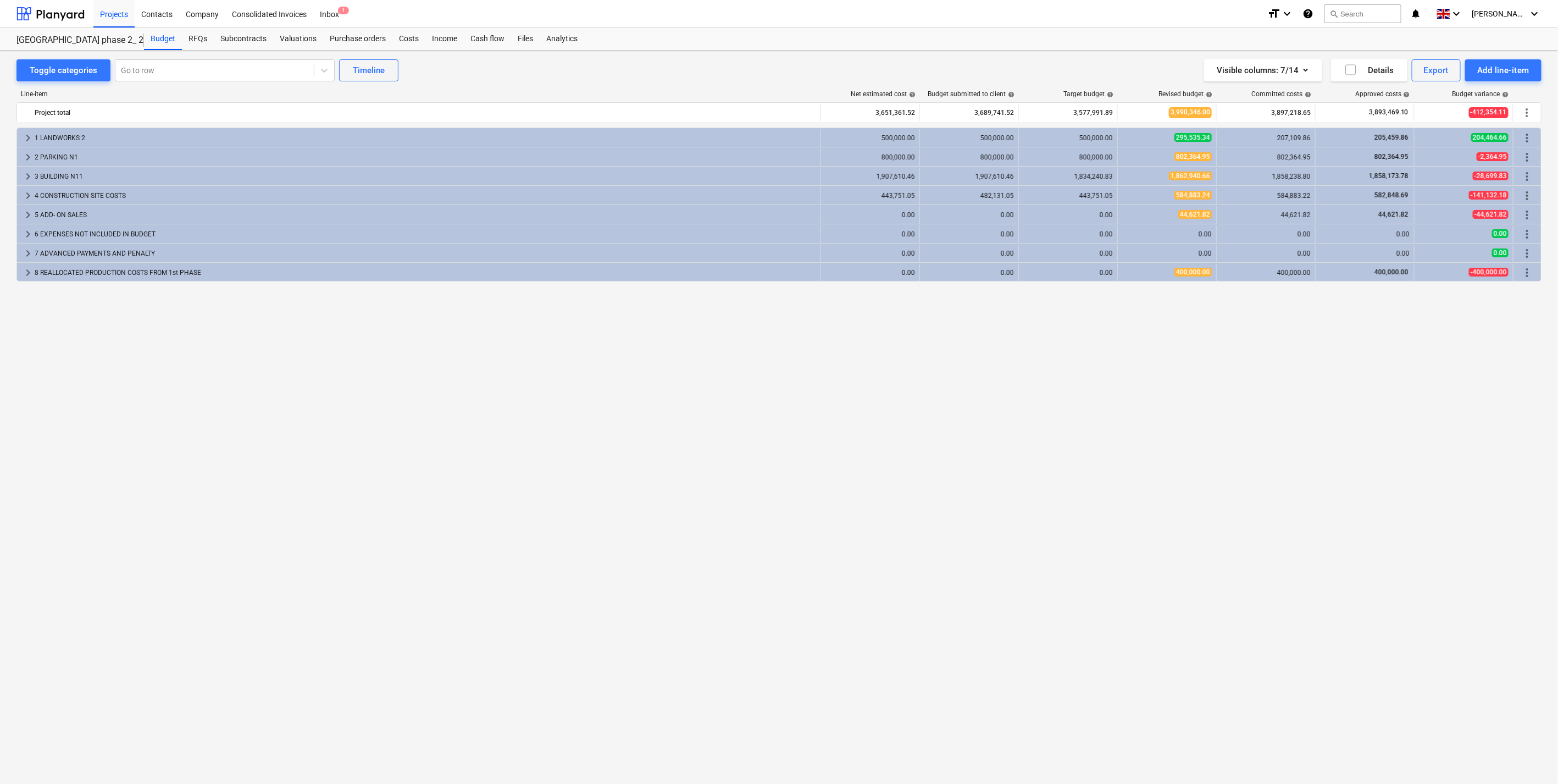
click at [24, 155] on span "keyboard_arrow_right" at bounding box center [28, 158] width 13 height 13
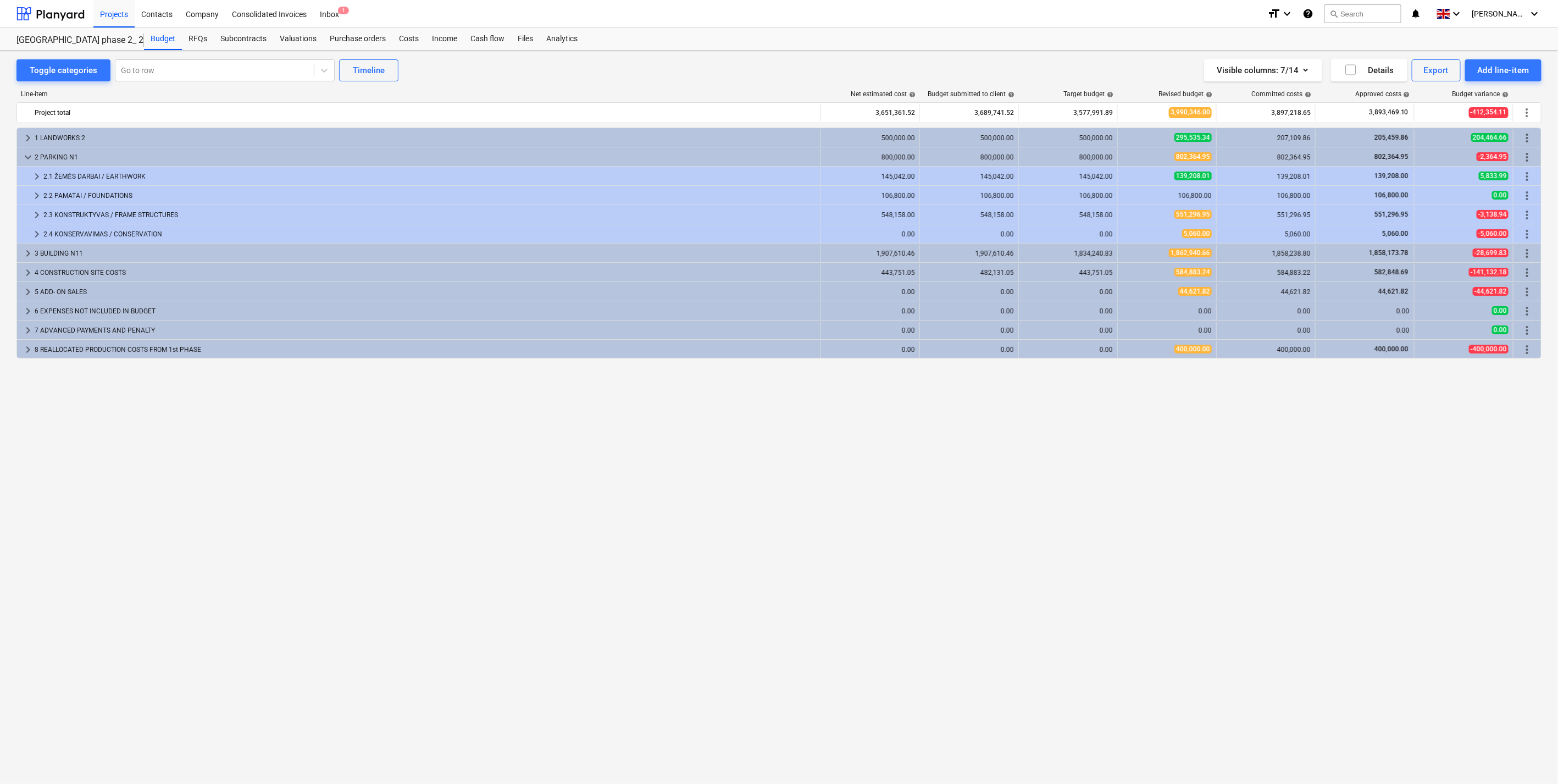
click at [24, 155] on span "keyboard_arrow_down" at bounding box center [28, 158] width 13 height 13
